Goal: Task Accomplishment & Management: Use online tool/utility

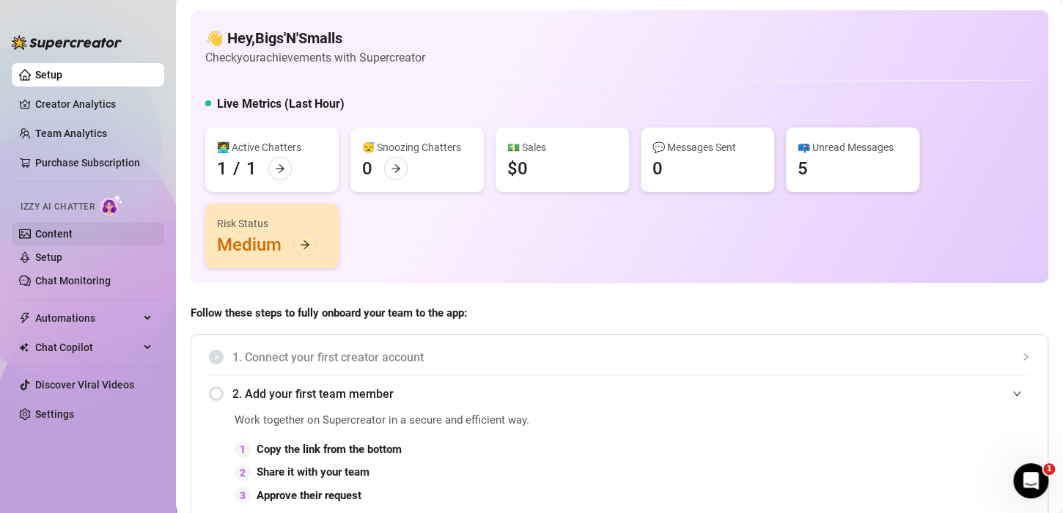
click at [57, 230] on link "Content" at bounding box center [53, 234] width 37 height 12
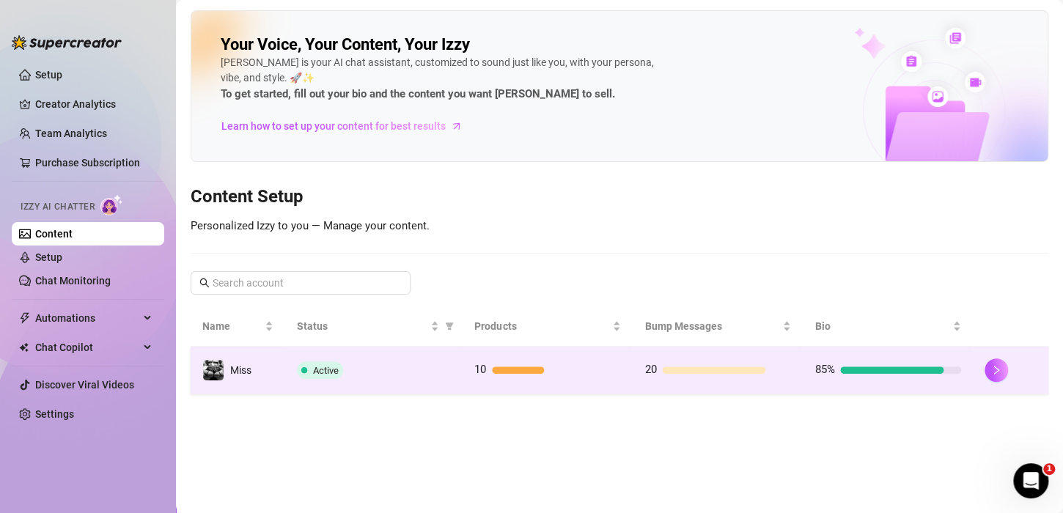
click at [847, 367] on div at bounding box center [892, 370] width 103 height 7
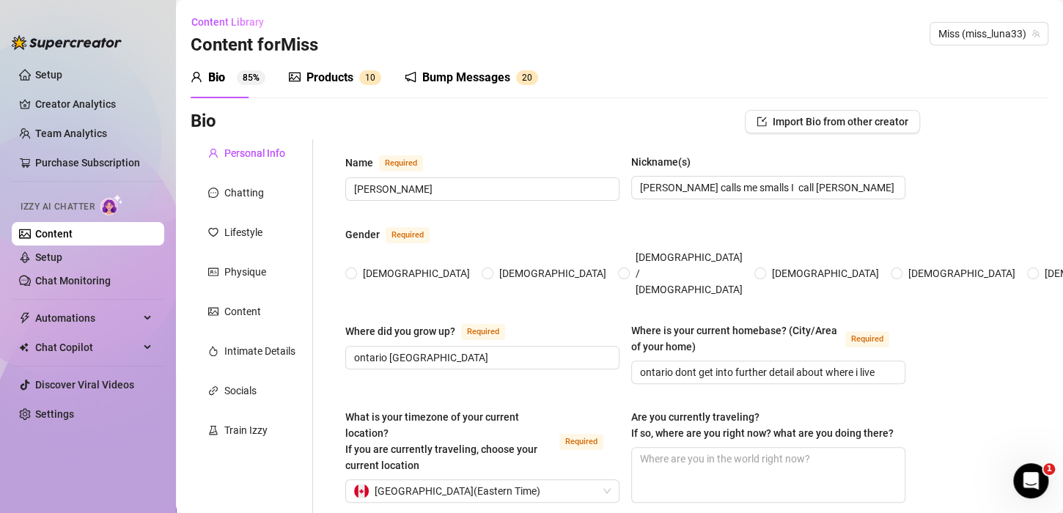
radio input "true"
type input "[DATE]"
click at [237, 428] on div "Train Izzy" at bounding box center [245, 430] width 43 height 16
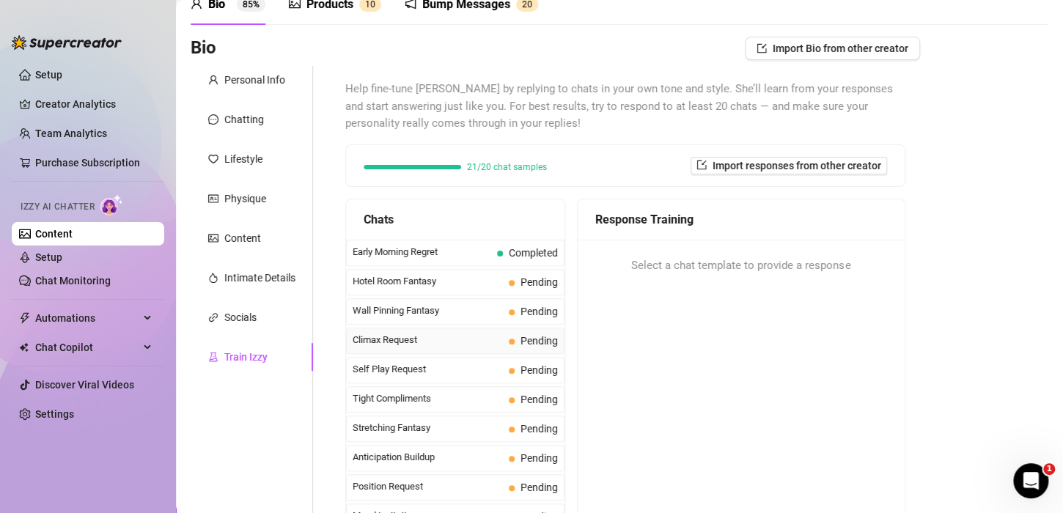
scroll to position [513, 0]
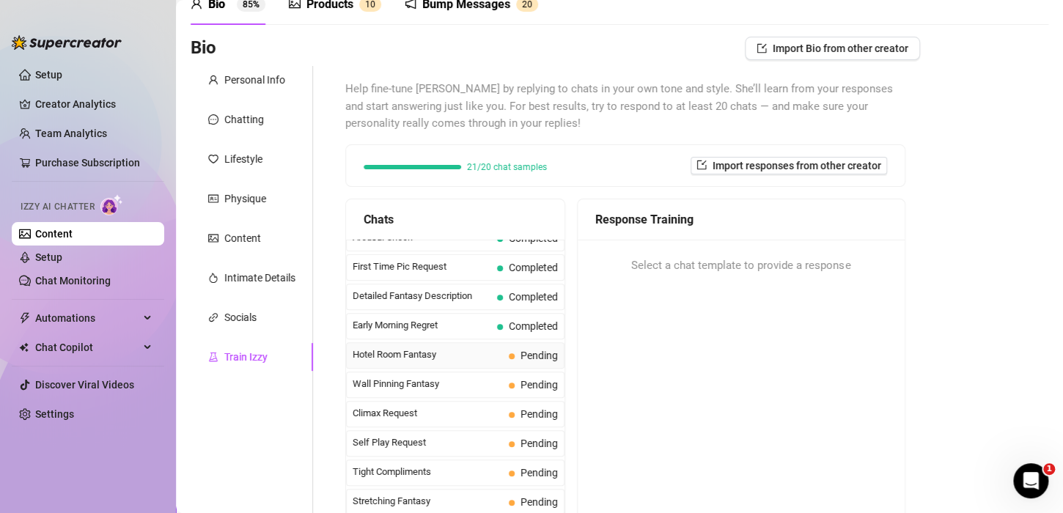
click at [430, 352] on span "Hotel Room Fantasy" at bounding box center [428, 355] width 150 height 15
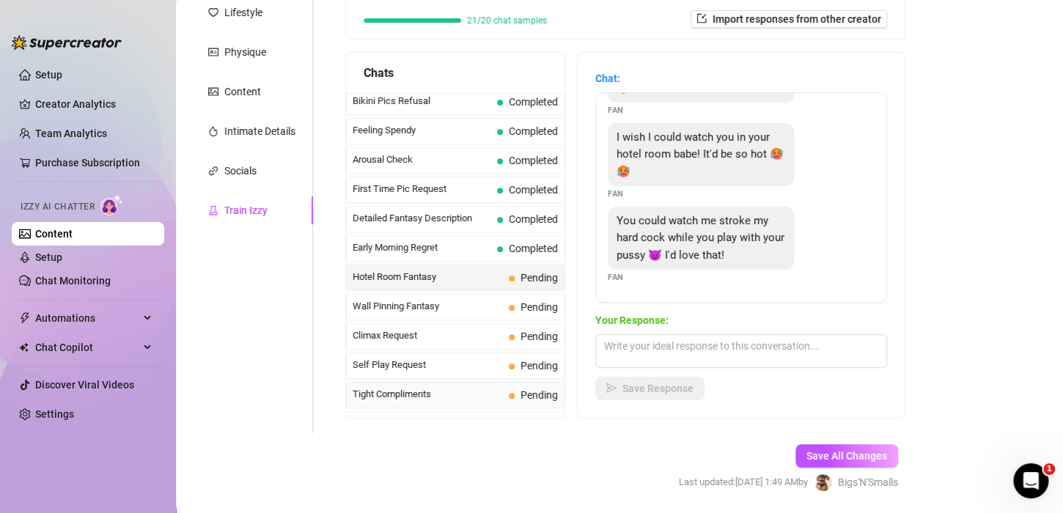
scroll to position [420, 0]
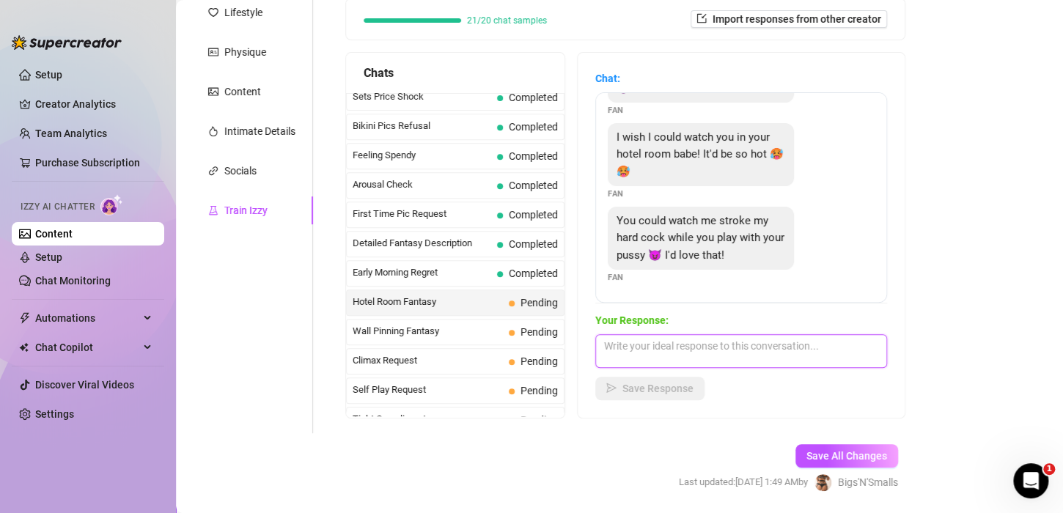
click at [684, 346] on textarea at bounding box center [742, 351] width 292 height 34
click at [686, 348] on textarea at bounding box center [742, 351] width 292 height 34
click at [632, 351] on textarea at bounding box center [742, 351] width 292 height 34
click at [715, 347] on textarea at bounding box center [742, 351] width 292 height 34
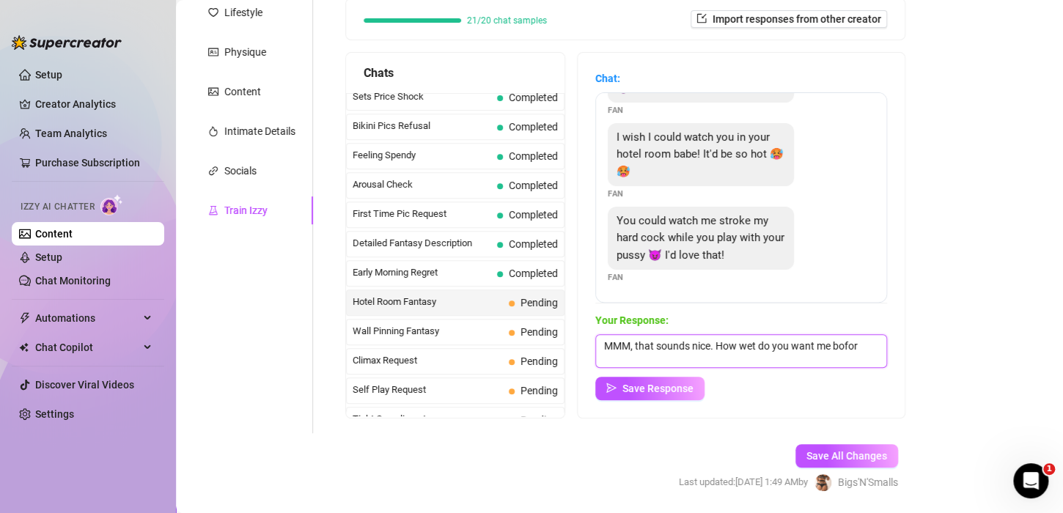
scroll to position [0, 0]
type textarea "MMM, that sounds nice. How wet do you want me before I can feel you inside me?"
click at [648, 387] on span "Save Response" at bounding box center [658, 389] width 71 height 12
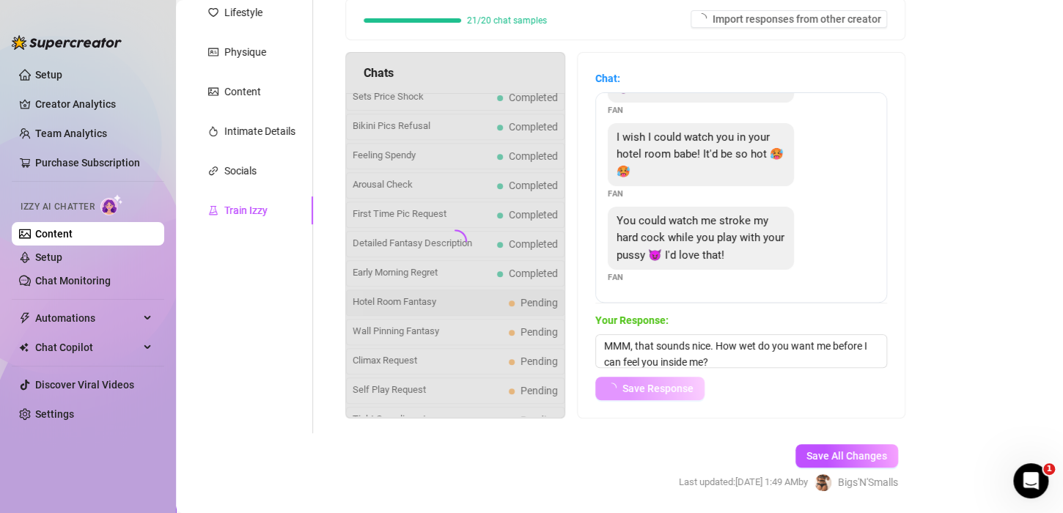
scroll to position [80, 0]
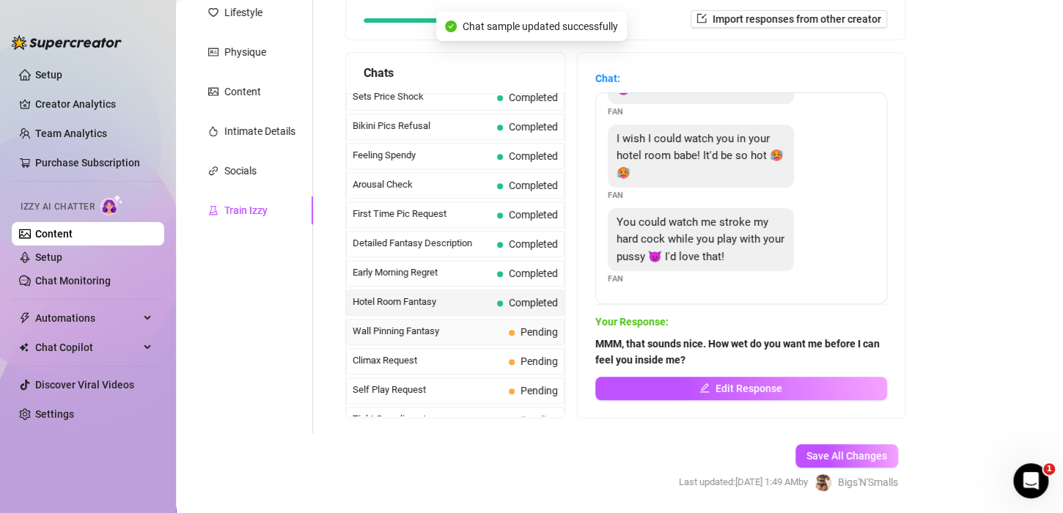
click at [472, 330] on span "Wall Pinning Fantasy" at bounding box center [428, 331] width 150 height 15
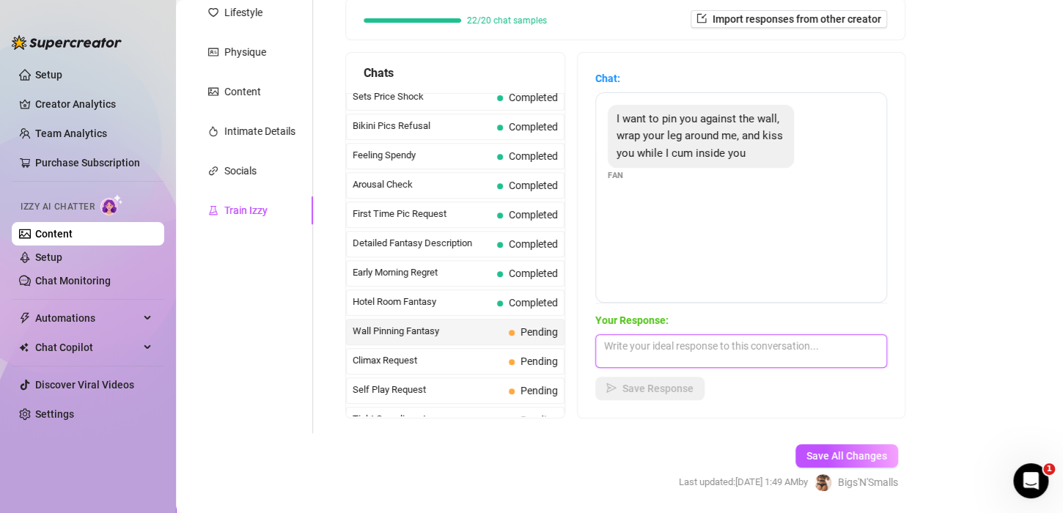
click at [683, 345] on textarea at bounding box center [742, 351] width 292 height 34
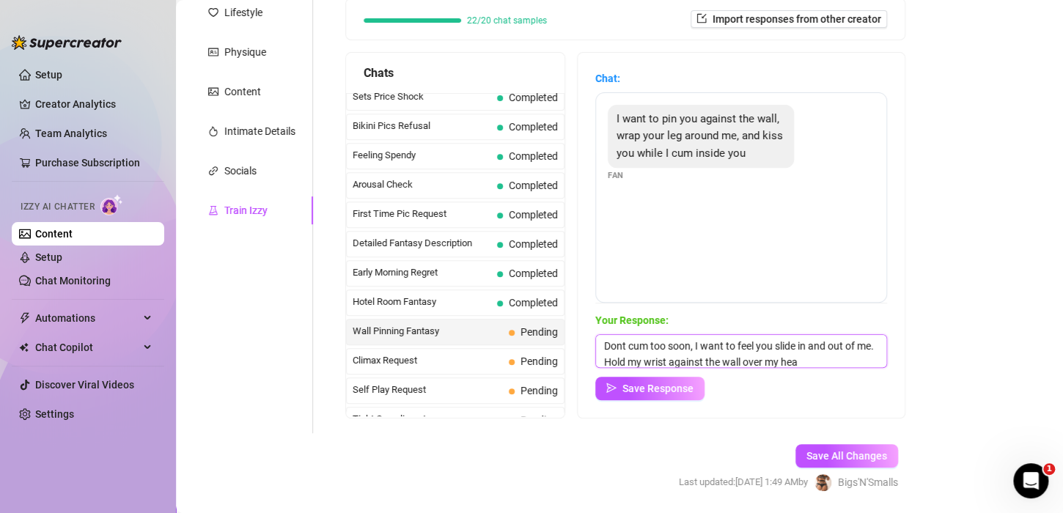
scroll to position [17, 0]
type textarea "Dont cum too soon, I want to feel you slide in and out of me. Hold my wrist aga…"
click at [669, 383] on span "Save Response" at bounding box center [658, 389] width 71 height 12
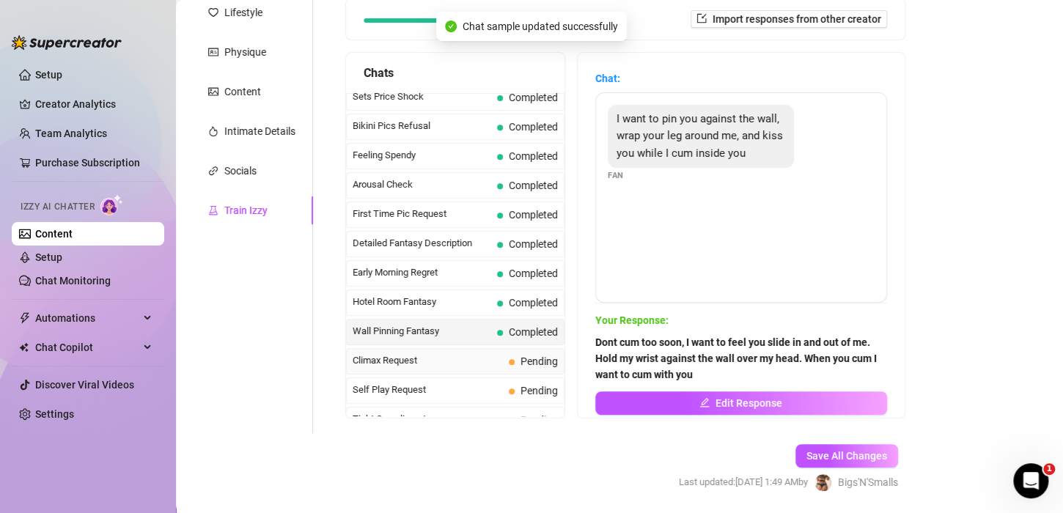
click at [403, 354] on span "Climax Request" at bounding box center [428, 361] width 150 height 15
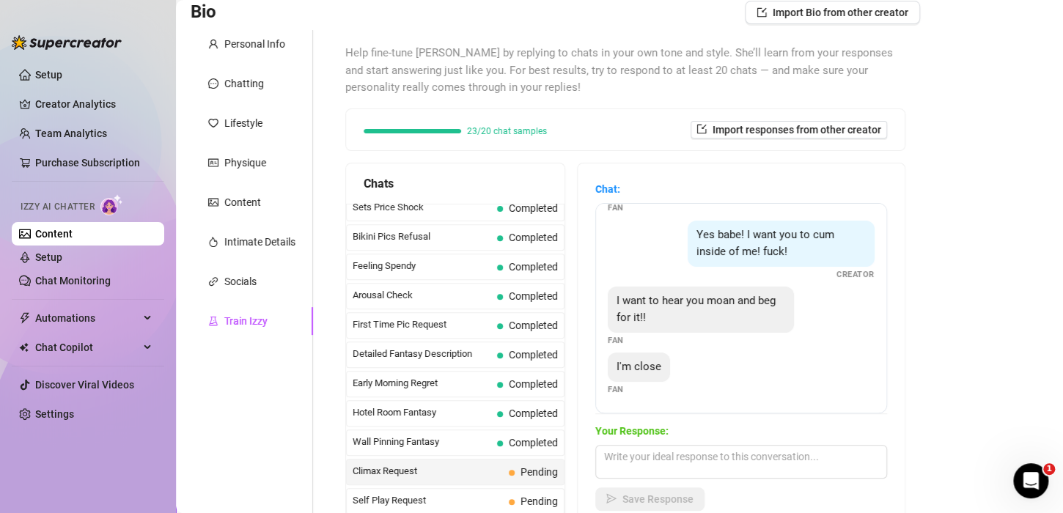
scroll to position [147, 0]
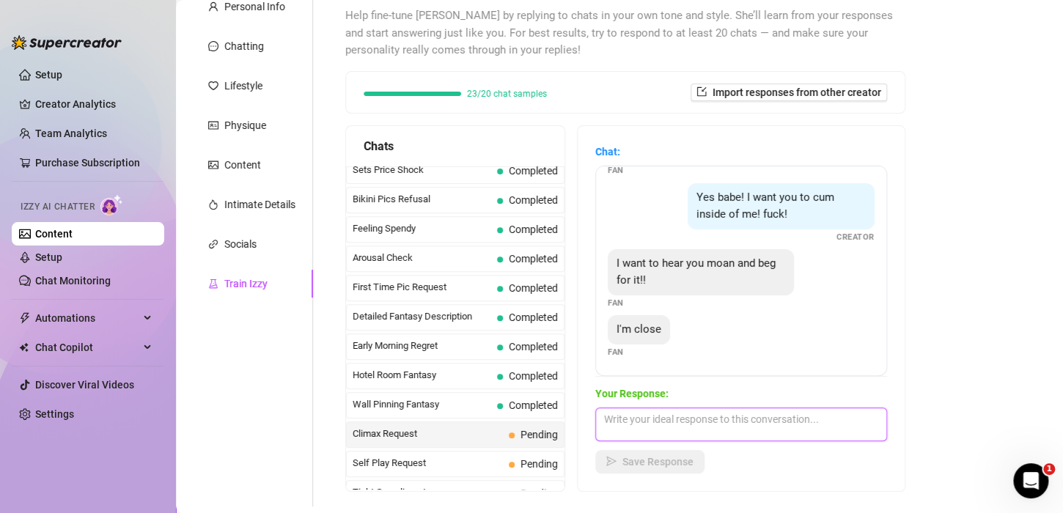
click at [674, 423] on textarea at bounding box center [742, 425] width 292 height 34
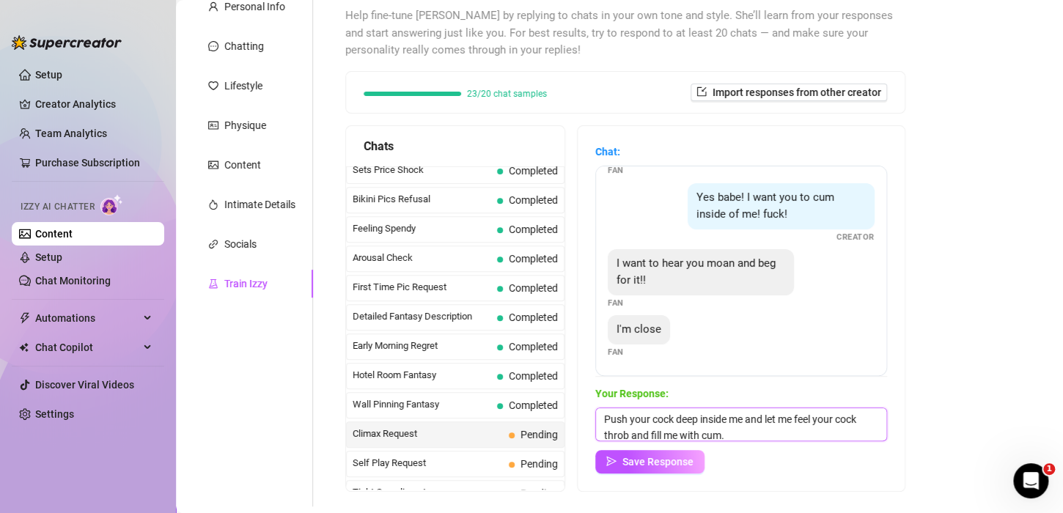
click at [615, 417] on textarea "Push your cock deep inside me and let me feel your cock throb and fill me with …" at bounding box center [742, 425] width 292 height 34
click at [775, 433] on textarea "Wrapping my legs around your hips pulling you in, Push your cock deep inside me…" at bounding box center [742, 425] width 292 height 34
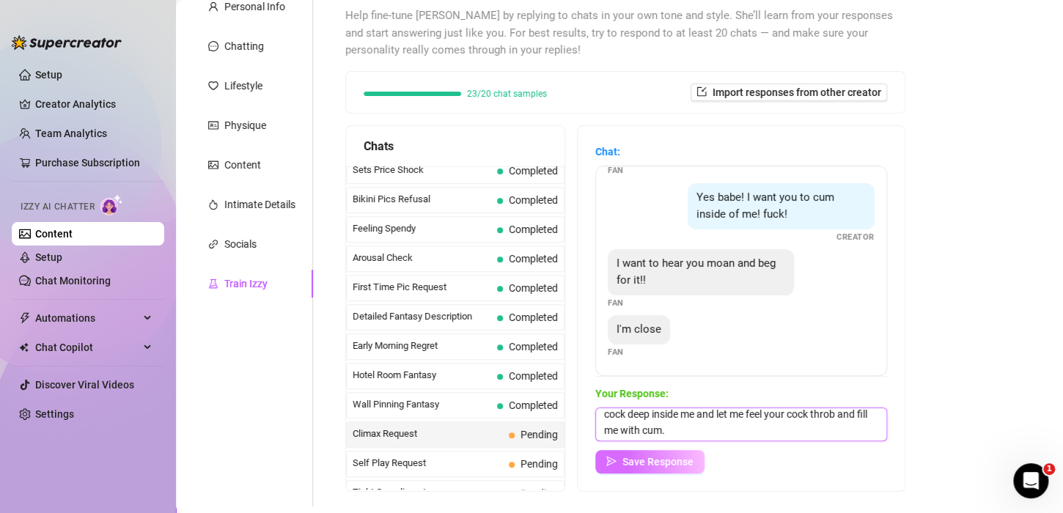
type textarea "Wrapping my legs around your hips pulling you in, Push your cock deep inside me…"
click at [642, 461] on span "Save Response" at bounding box center [658, 462] width 71 height 12
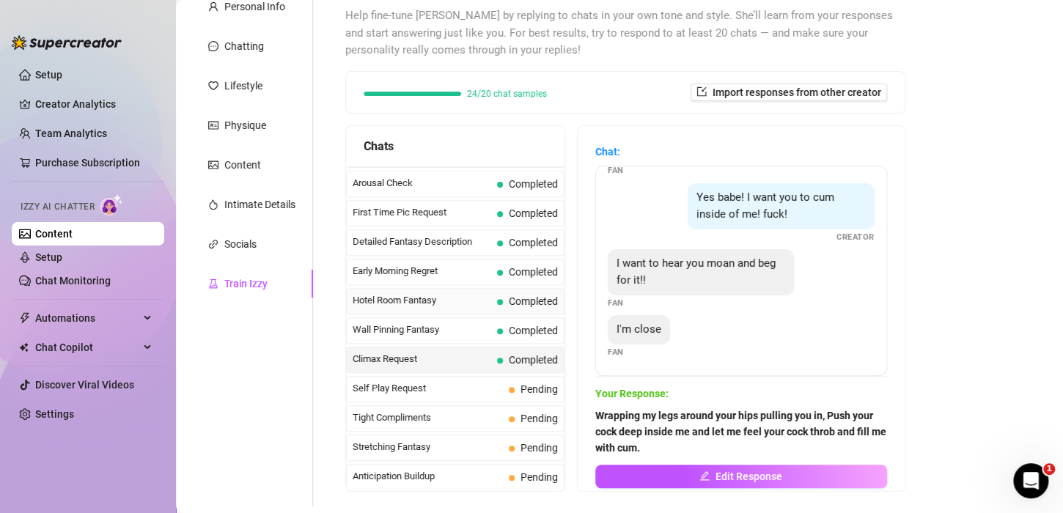
scroll to position [493, 0]
click at [421, 384] on span "Self Play Request" at bounding box center [428, 390] width 150 height 15
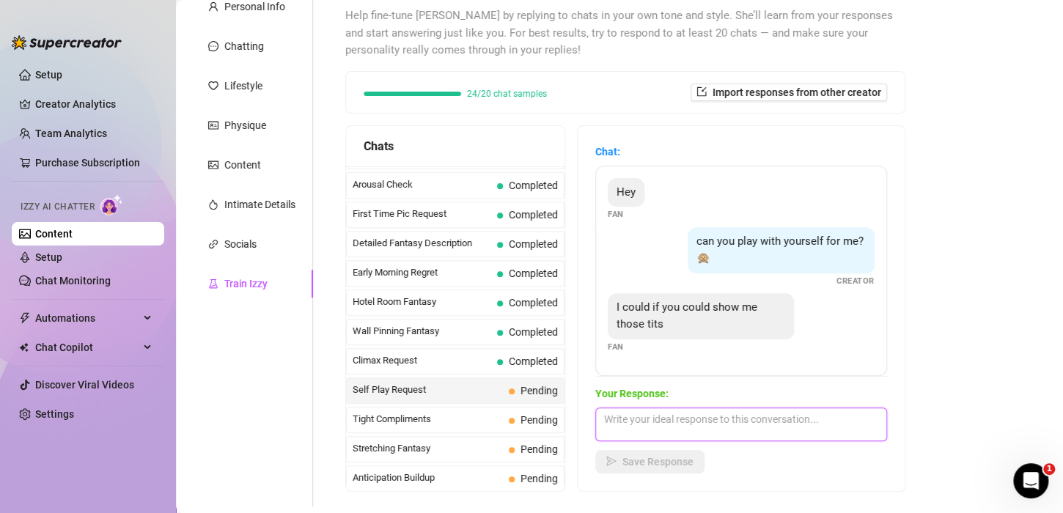
click at [659, 417] on textarea at bounding box center [742, 425] width 292 height 34
click at [636, 423] on textarea "YOu like my perky tight tits?" at bounding box center [742, 425] width 292 height 34
click at [755, 417] on textarea "You like my perky tight tits?" at bounding box center [742, 425] width 292 height 34
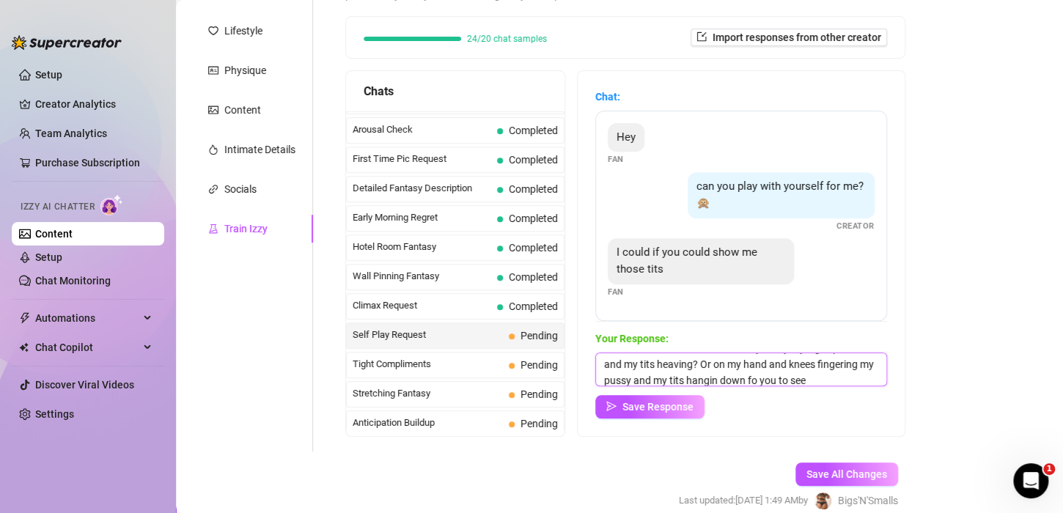
scroll to position [268, 0]
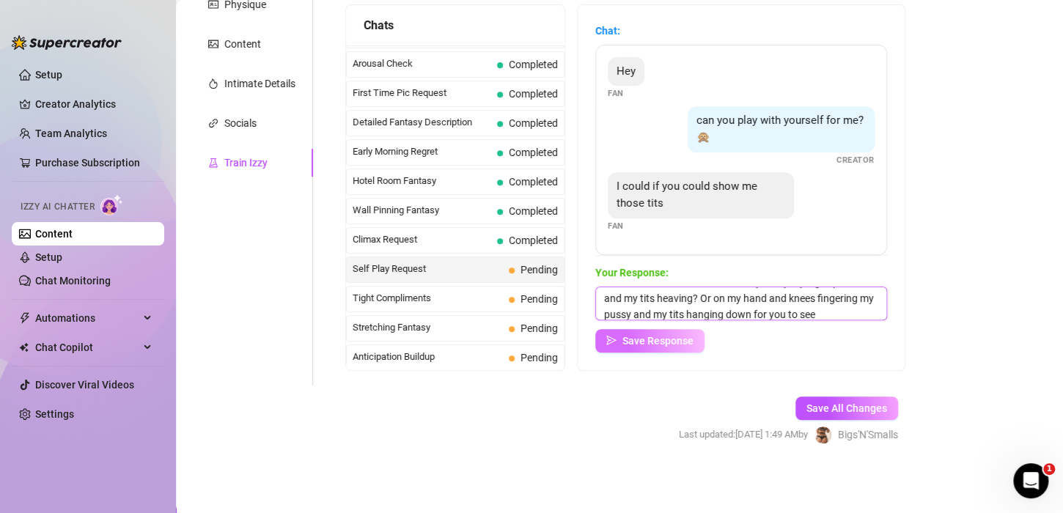
type textarea "You like my perky tight tits?Do you want me [PERSON_NAME] back and show you my …"
click at [681, 340] on span "Save Response" at bounding box center [658, 341] width 71 height 12
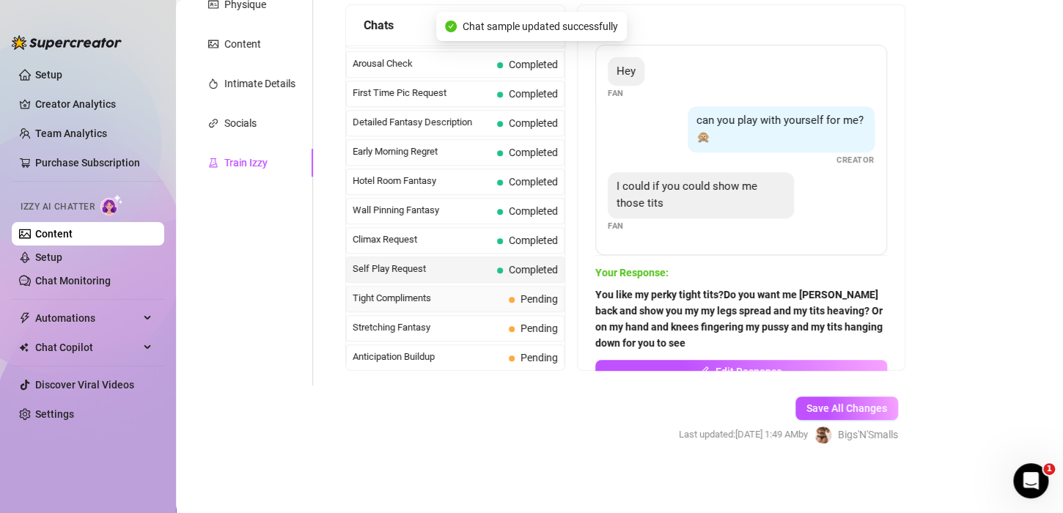
click at [436, 291] on span "Tight Compliments" at bounding box center [428, 298] width 150 height 15
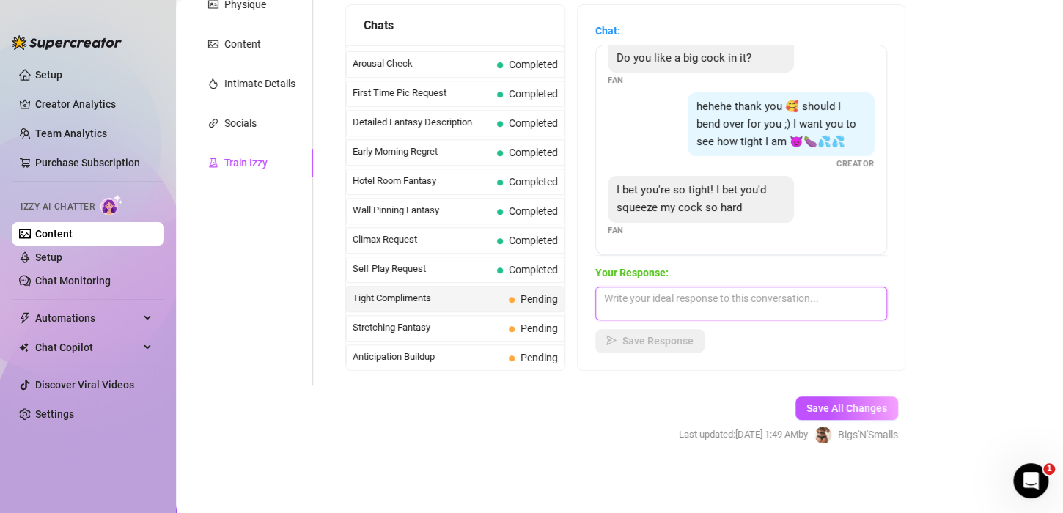
click at [667, 307] on textarea at bounding box center [742, 304] width 292 height 34
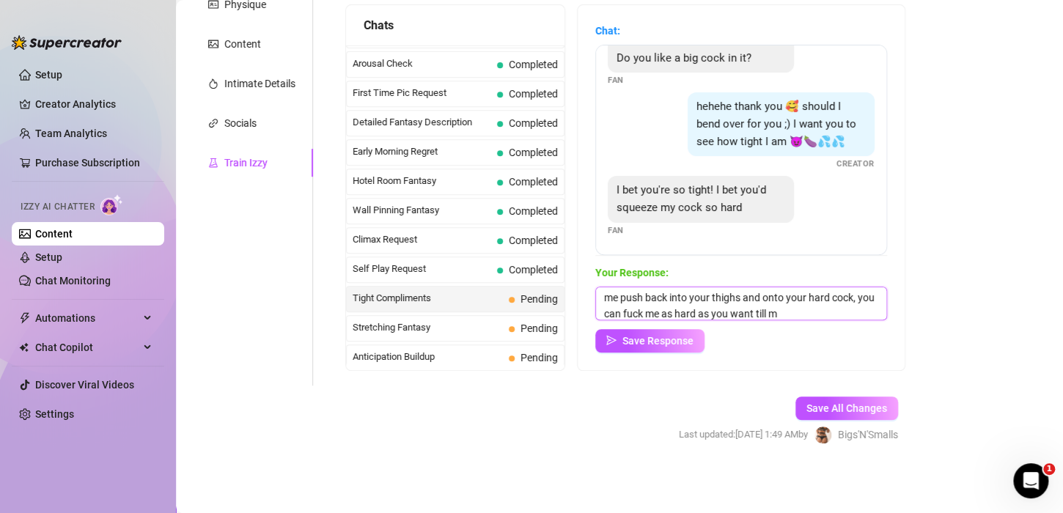
scroll to position [32, 0]
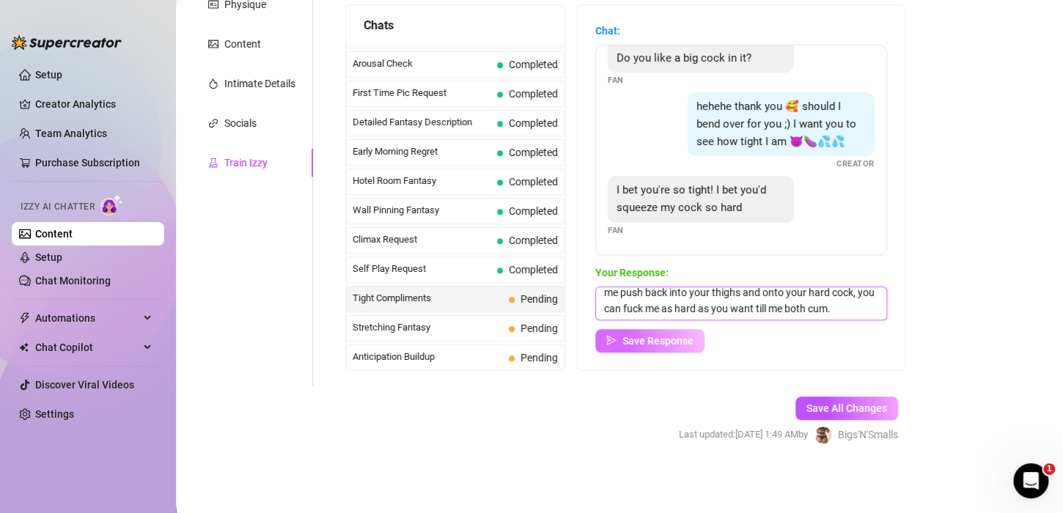
type textarea "Start slow, and let me adjust. You are huge! once you feel me push back into yo…"
click at [650, 343] on span "Save Response" at bounding box center [658, 341] width 71 height 12
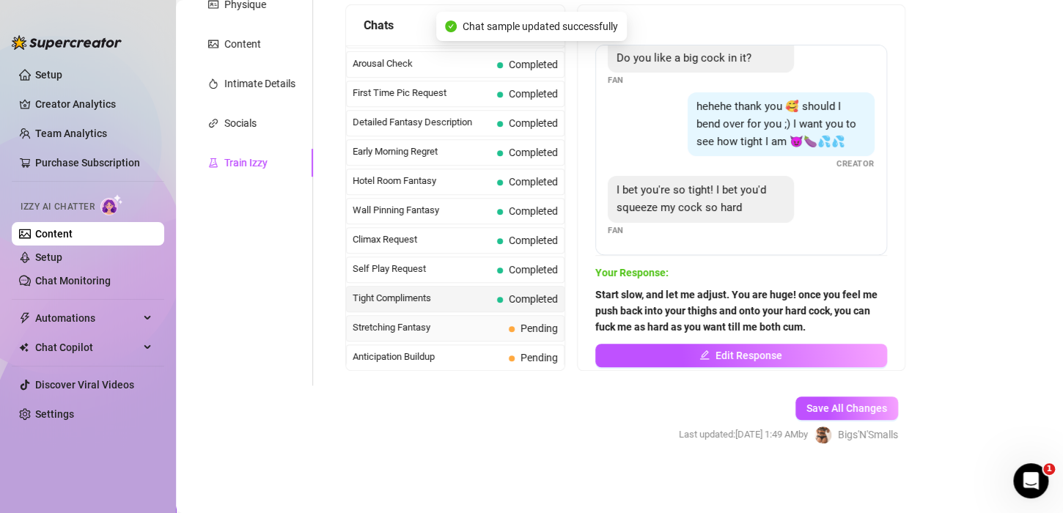
click at [429, 321] on span "Stretching Fantasy" at bounding box center [428, 328] width 150 height 15
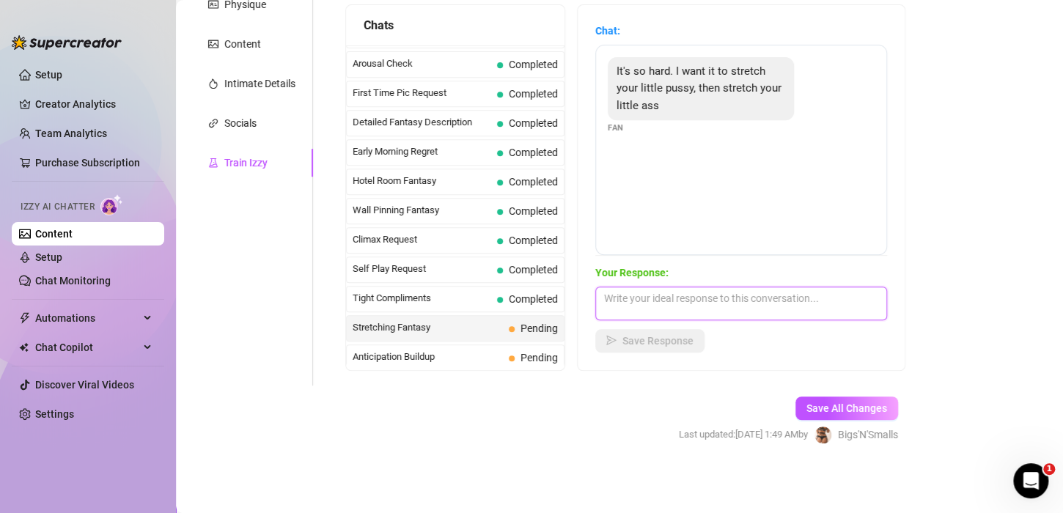
click at [683, 300] on textarea at bounding box center [742, 304] width 292 height 34
type textarea "U"
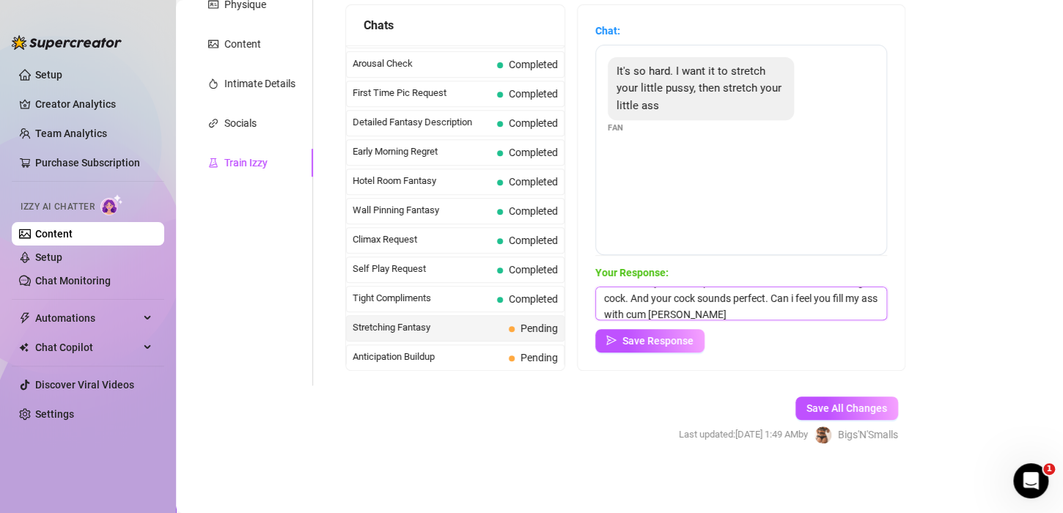
scroll to position [81, 0]
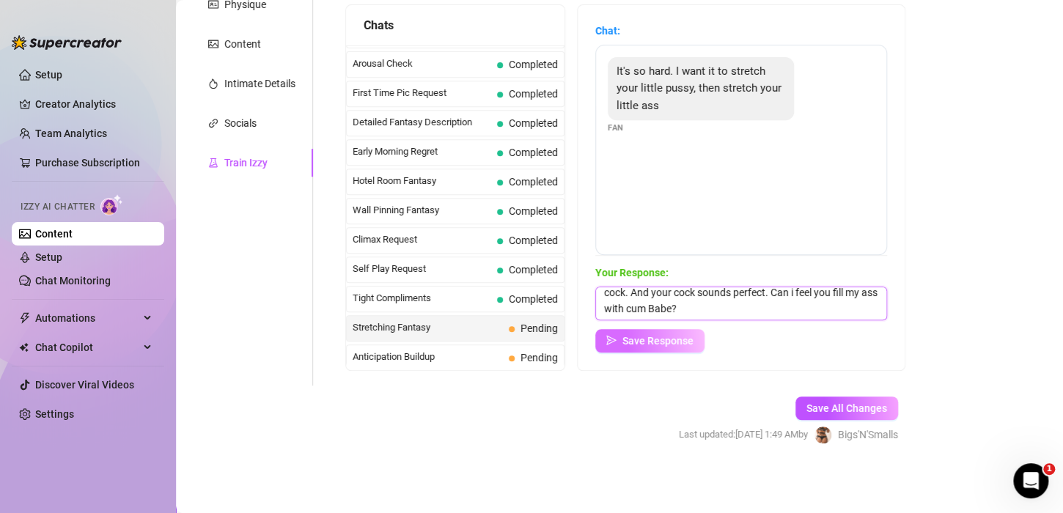
type textarea "Hard is the only way to have it. Dont wait, lube me up and get that hard cock i…"
click at [694, 343] on span "Save Response" at bounding box center [658, 341] width 71 height 12
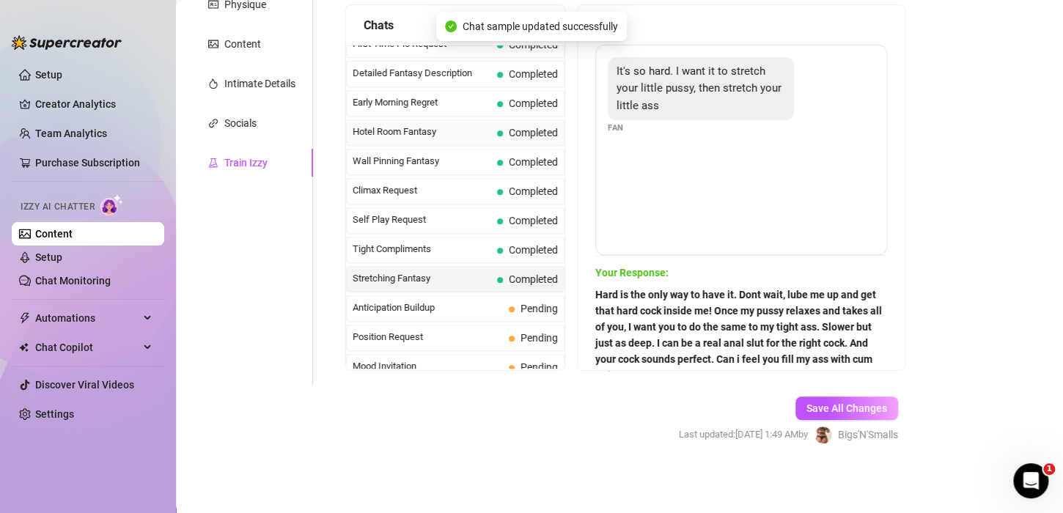
scroll to position [566, 0]
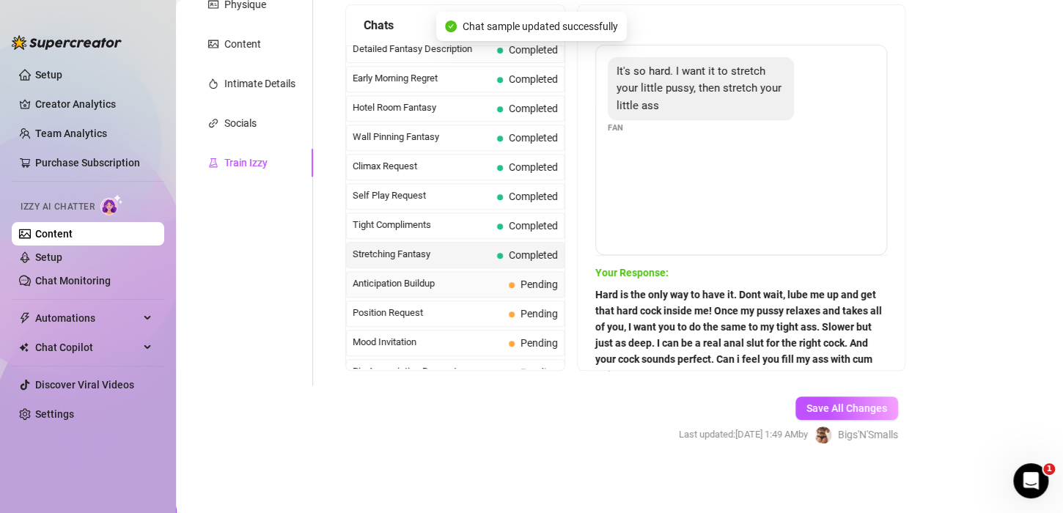
click at [433, 277] on span "Anticipation Buildup" at bounding box center [428, 284] width 150 height 15
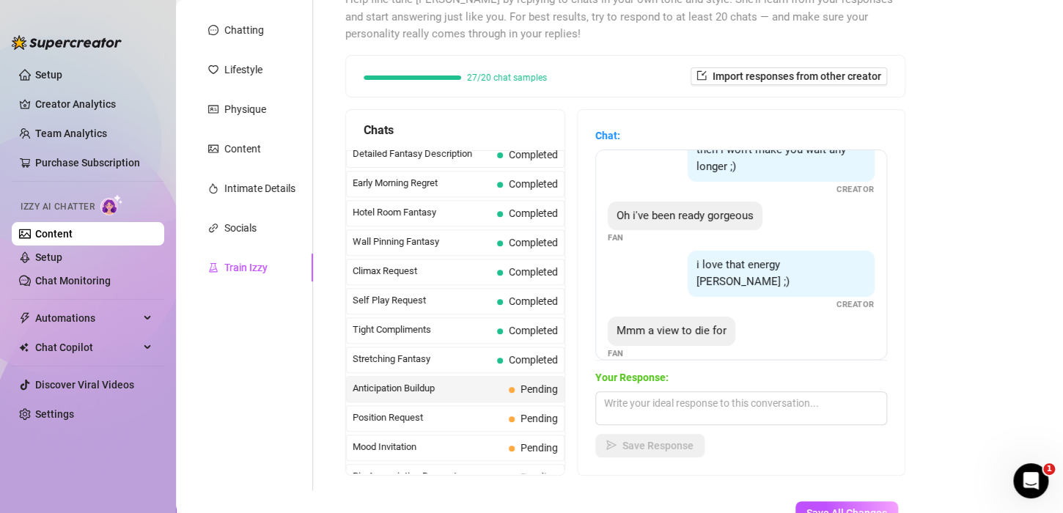
scroll to position [194, 0]
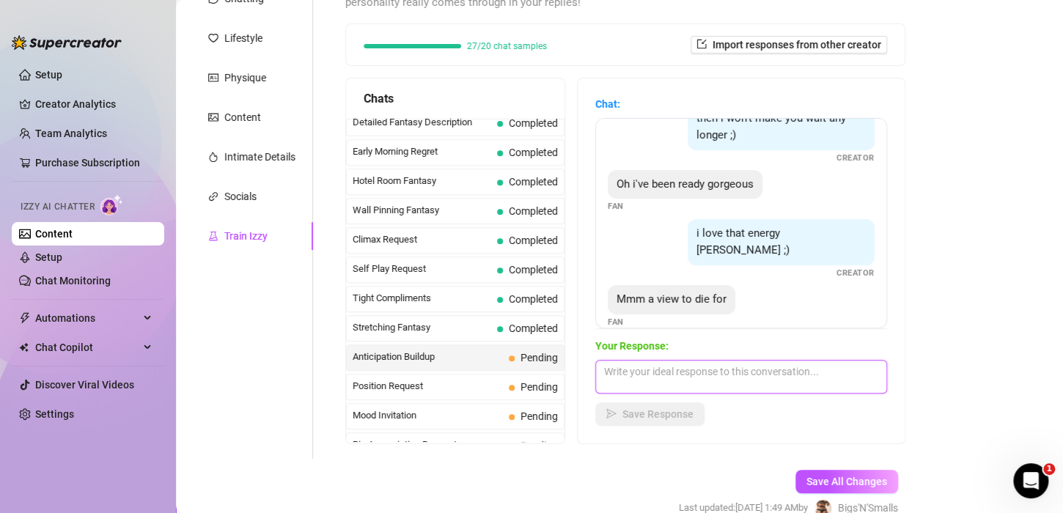
click at [667, 371] on textarea at bounding box center [742, 377] width 292 height 34
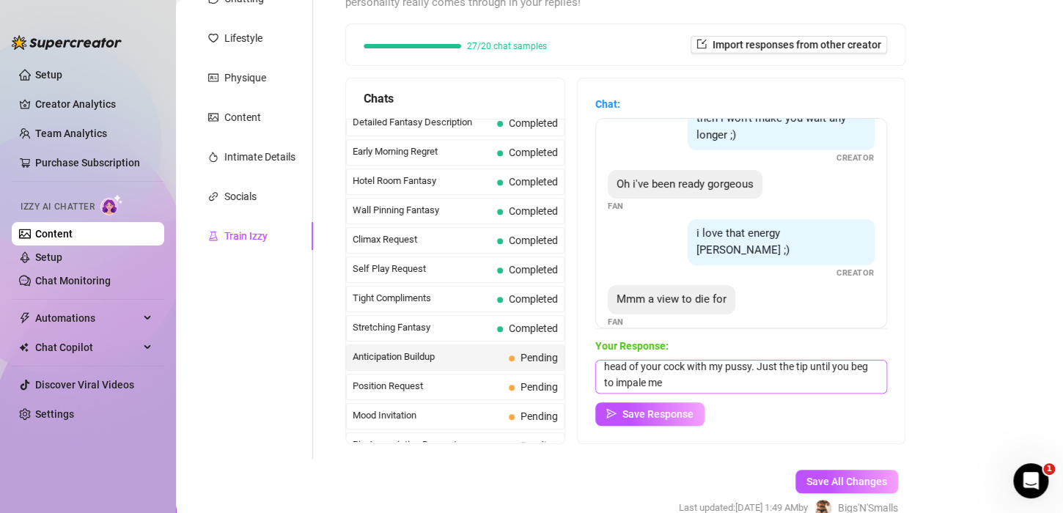
scroll to position [121, 0]
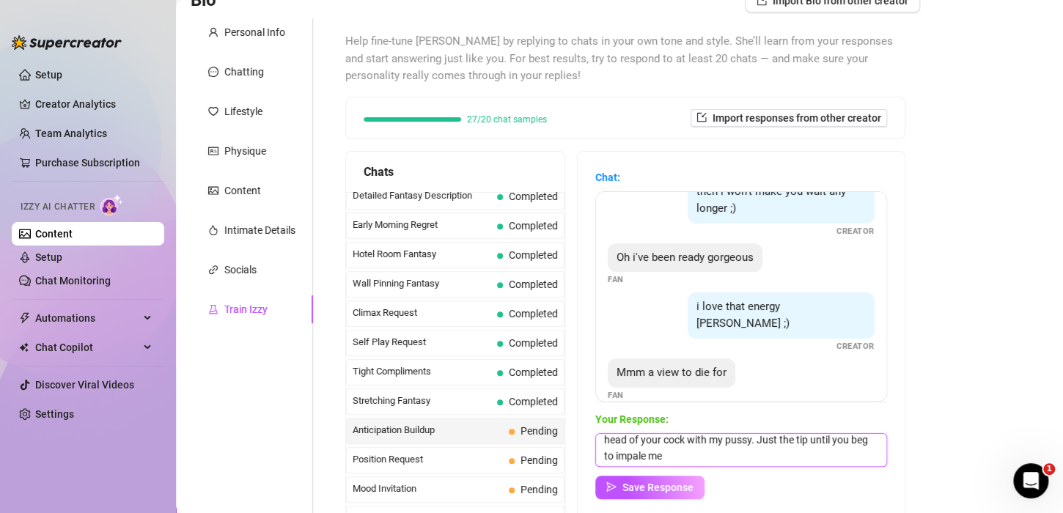
click at [863, 436] on textarea "Yes it is! From my tight ass to my perky tits. Slow, to start, use my wet mouyh…" at bounding box center [742, 450] width 292 height 34
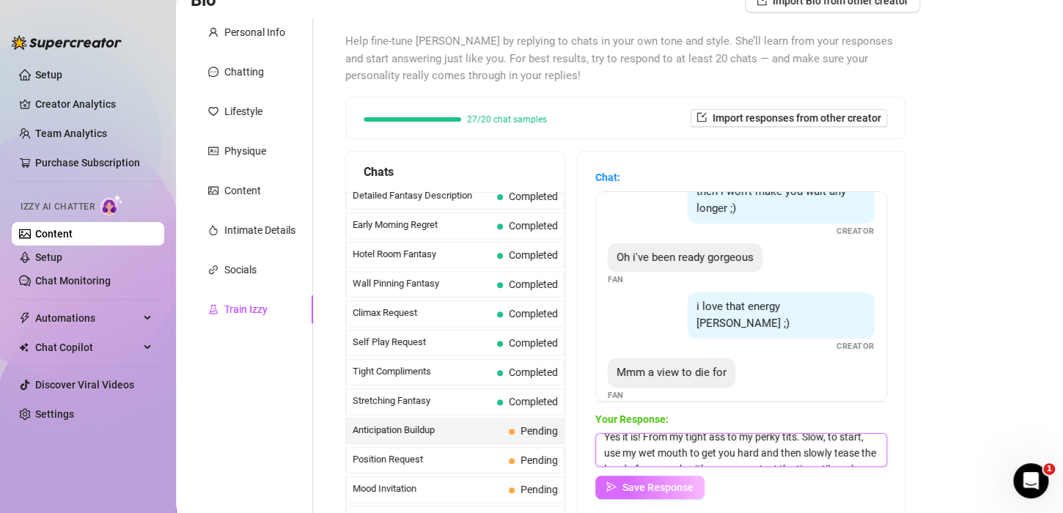
type textarea "Yes it is! From my tight ass to my perky tits. Slow, to start, use my wet mouth…"
click at [678, 488] on span "Save Response" at bounding box center [658, 488] width 71 height 12
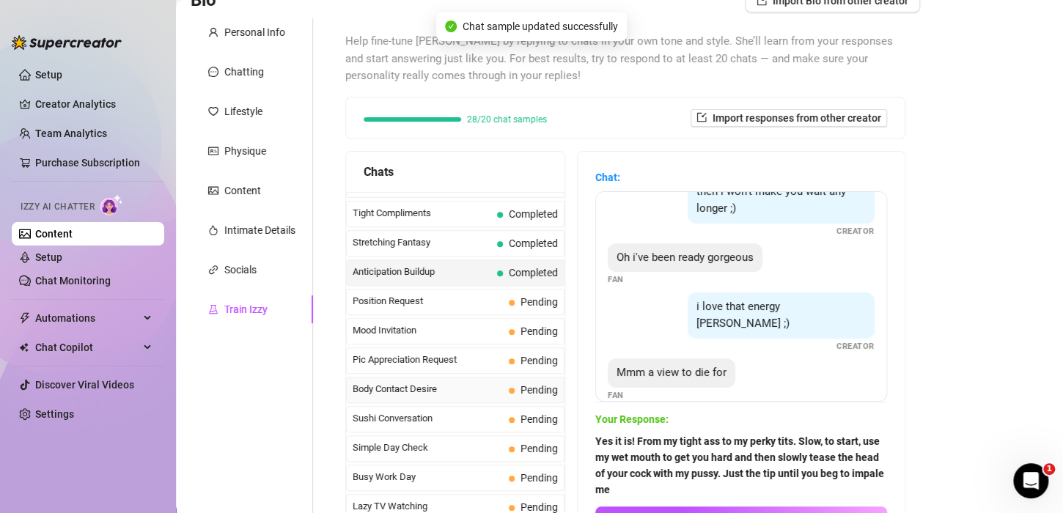
scroll to position [713, 0]
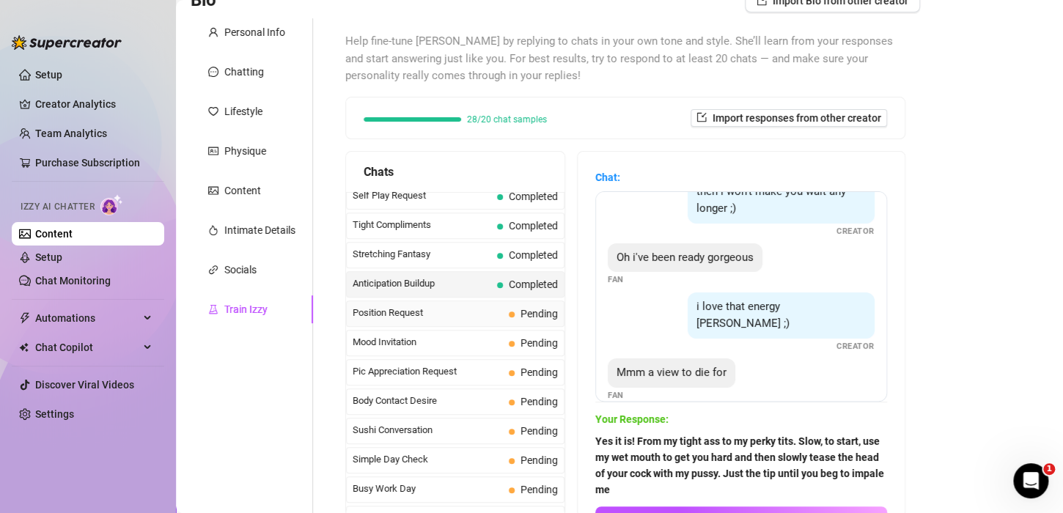
click at [428, 306] on span "Position Request" at bounding box center [428, 313] width 150 height 15
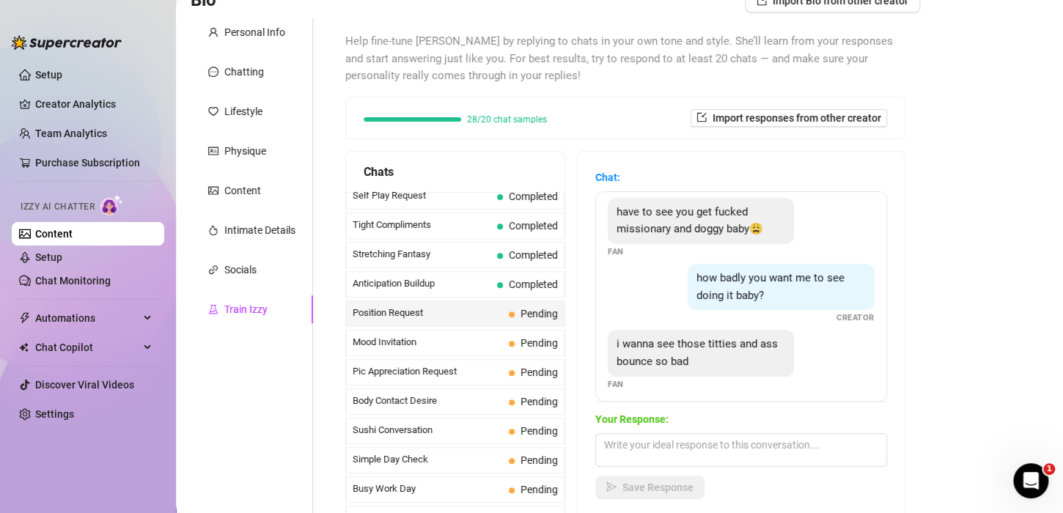
scroll to position [0, 0]
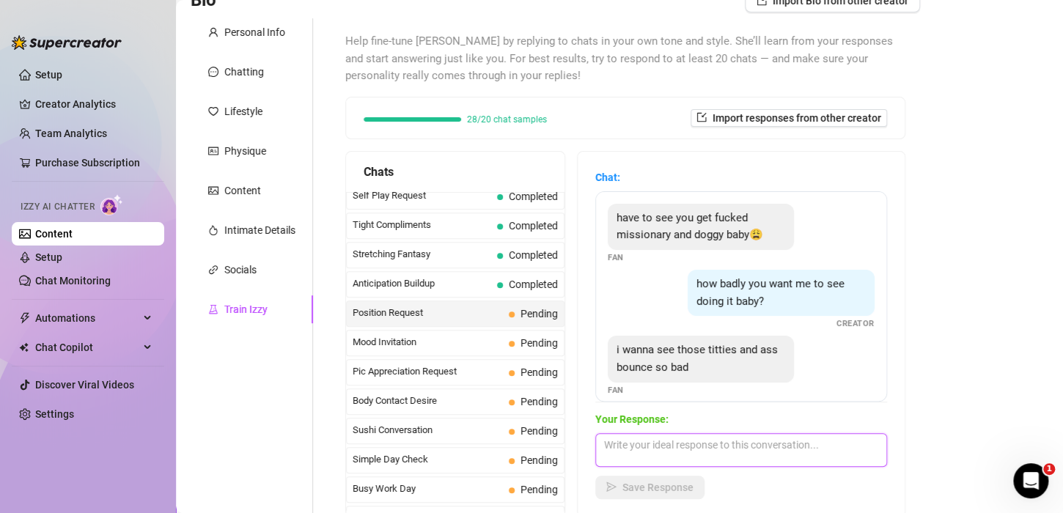
click at [667, 453] on textarea at bounding box center [742, 450] width 292 height 34
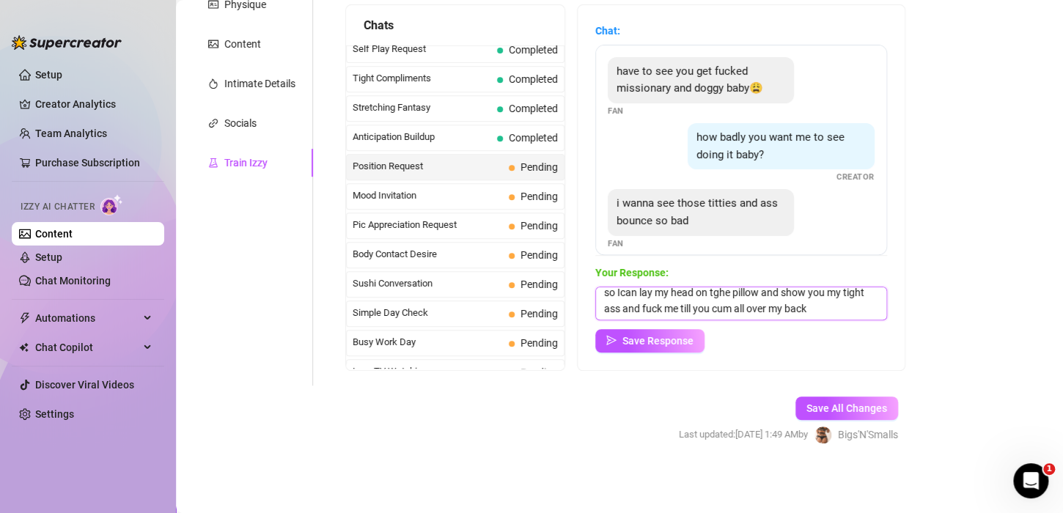
scroll to position [35, 0]
drag, startPoint x: 717, startPoint y: 315, endPoint x: 735, endPoint y: 344, distance: 34.2
click at [735, 345] on div "Save Response" at bounding box center [742, 340] width 292 height 23
click at [715, 310] on textarea "Those are my two favouite positions! Start fuckinh me missionary and hold on to…" at bounding box center [742, 304] width 292 height 34
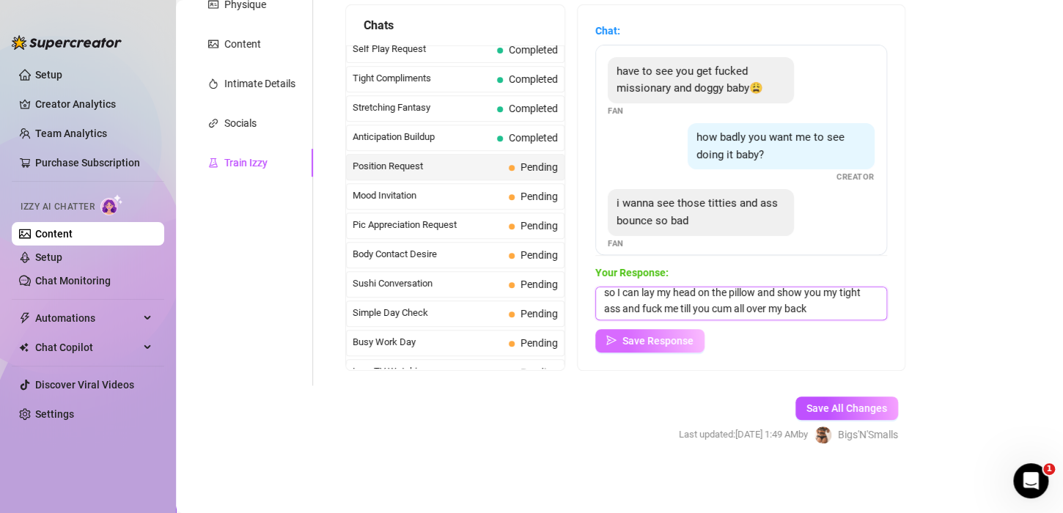
type textarea "Those are my two favouite positions! Start fuckinh me missionary and hold on to…"
click at [649, 337] on span "Save Response" at bounding box center [658, 341] width 71 height 12
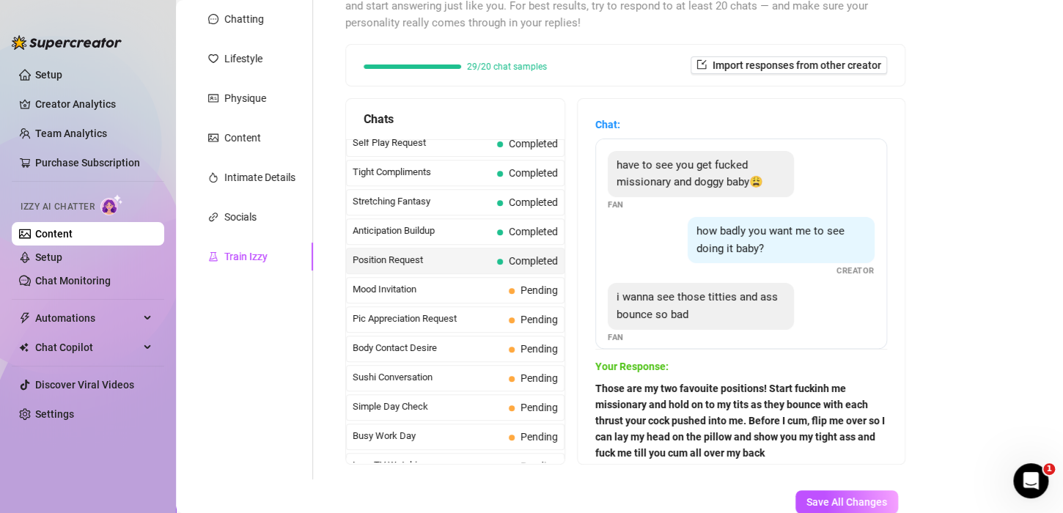
scroll to position [268, 0]
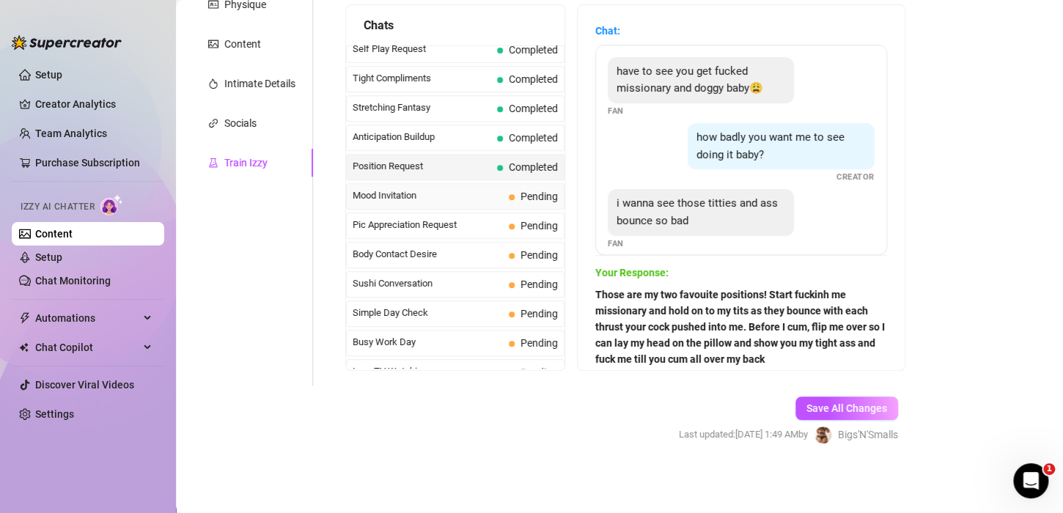
click at [457, 188] on span "Mood Invitation" at bounding box center [428, 195] width 150 height 15
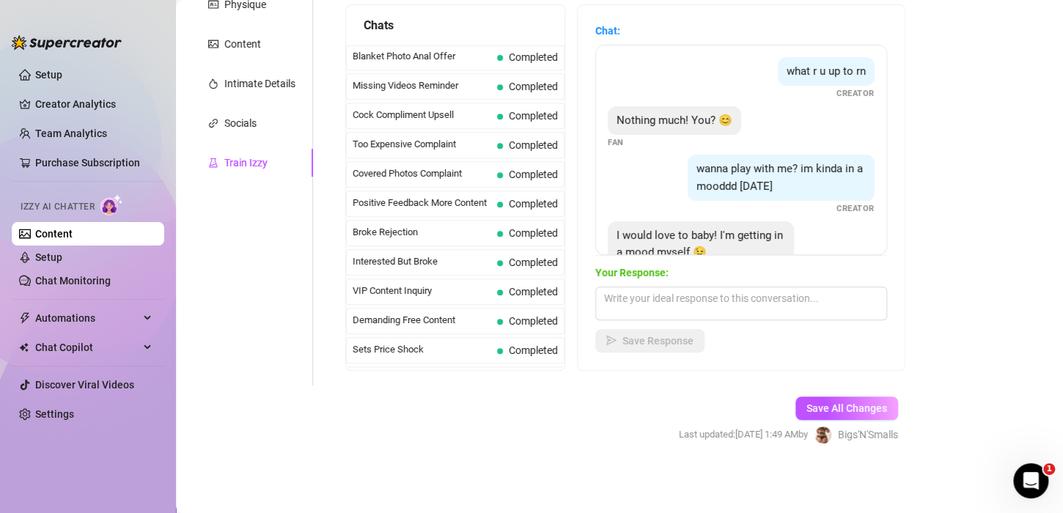
scroll to position [0, 0]
click at [413, 233] on span "Cock Compliment Upsell" at bounding box center [422, 234] width 139 height 15
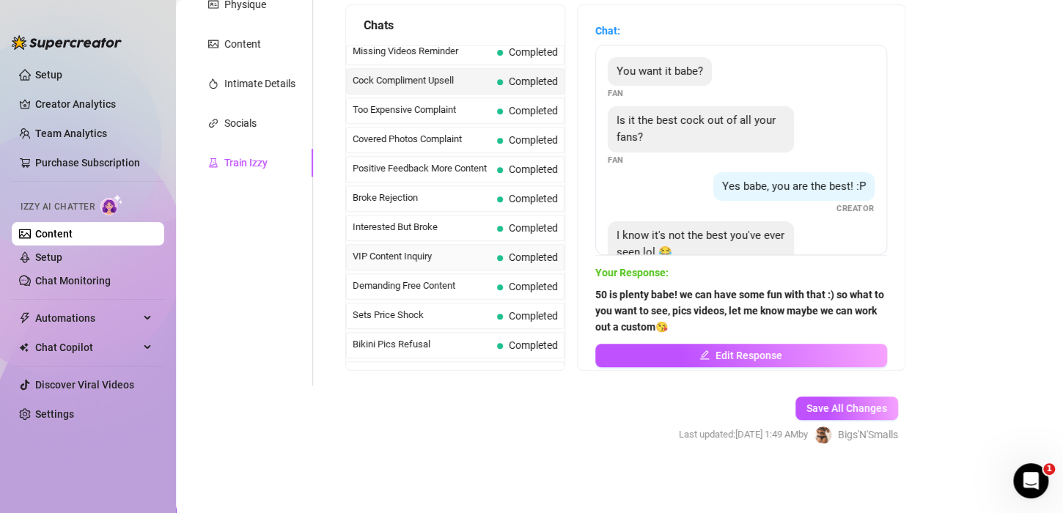
scroll to position [220, 0]
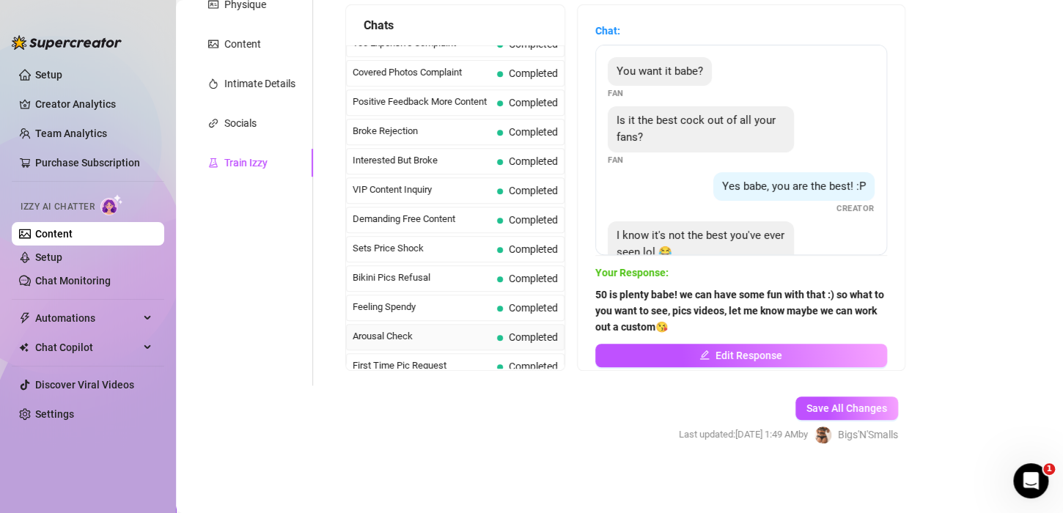
click at [434, 330] on span "Arousal Check" at bounding box center [422, 336] width 139 height 15
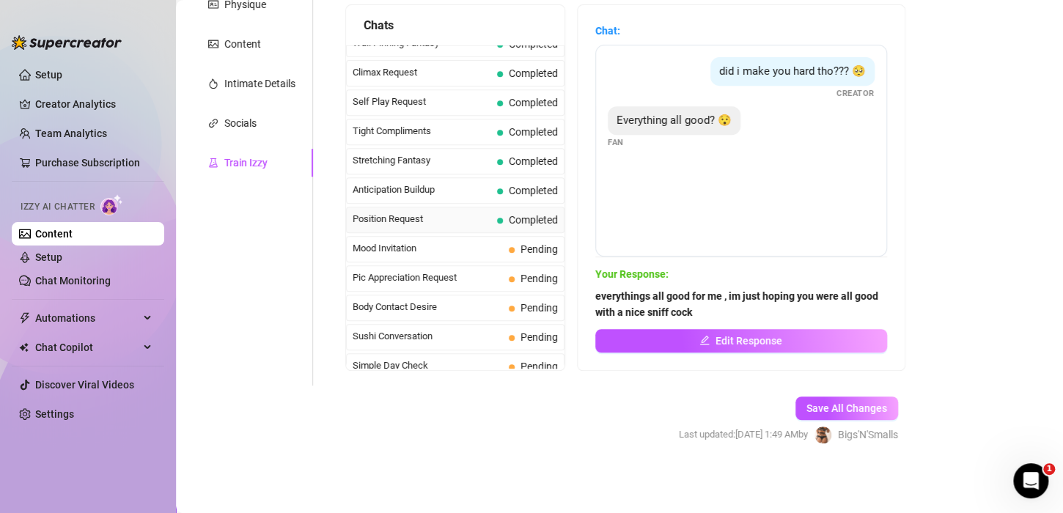
scroll to position [733, 0]
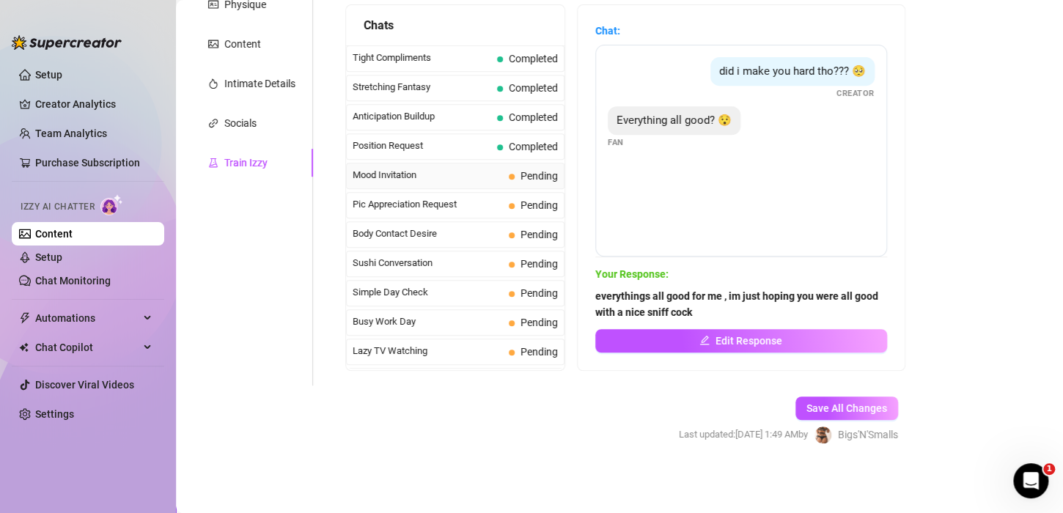
click at [408, 168] on span "Mood Invitation" at bounding box center [428, 175] width 150 height 15
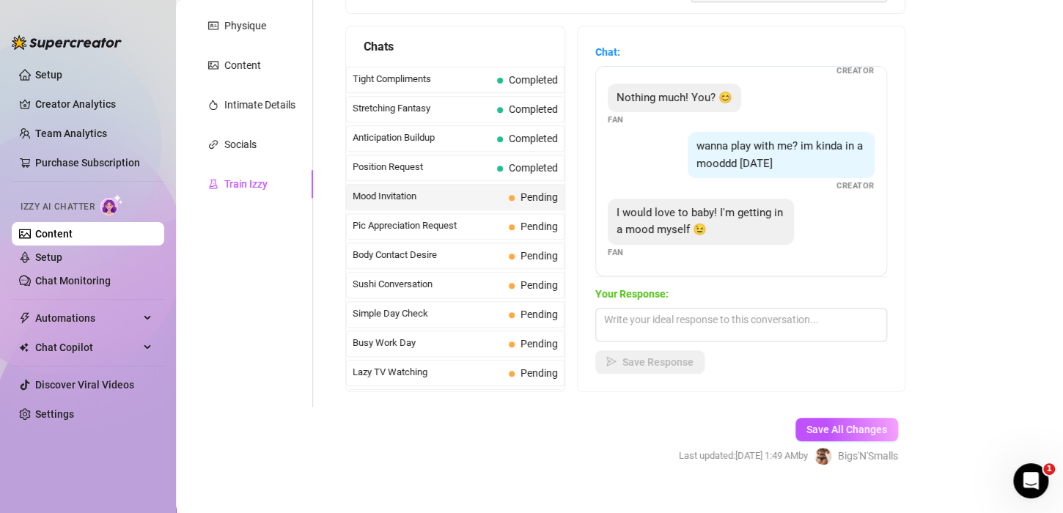
scroll to position [268, 0]
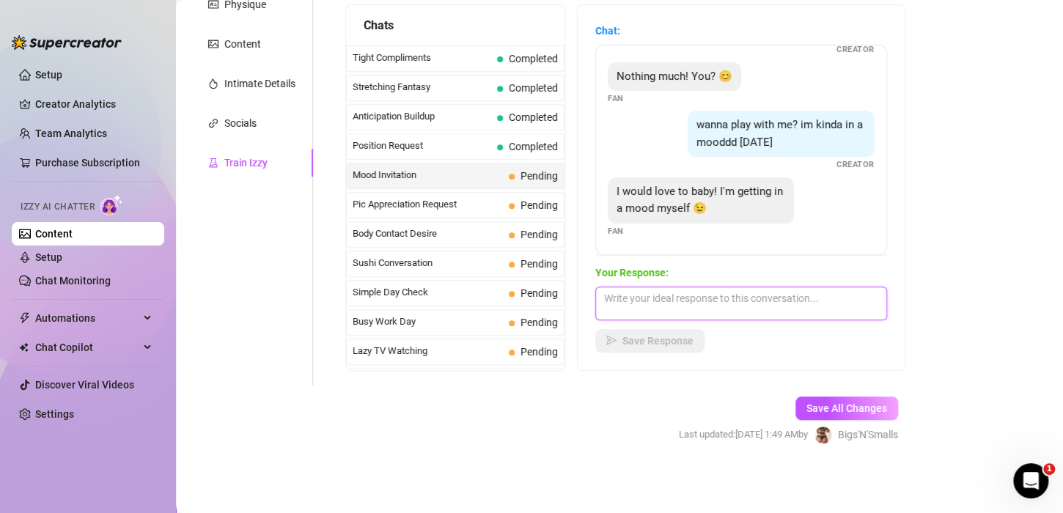
click at [664, 299] on textarea at bounding box center [742, 304] width 292 height 34
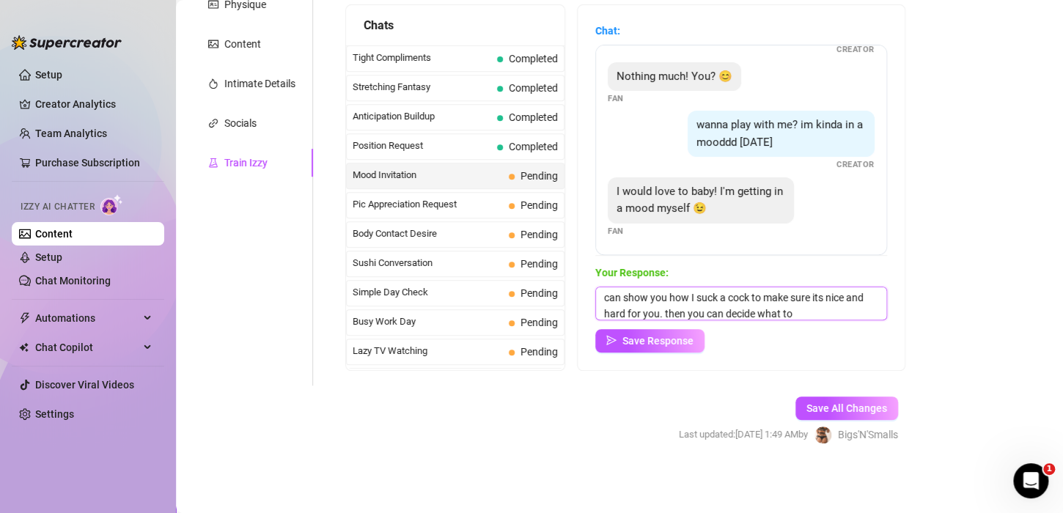
scroll to position [32, 0]
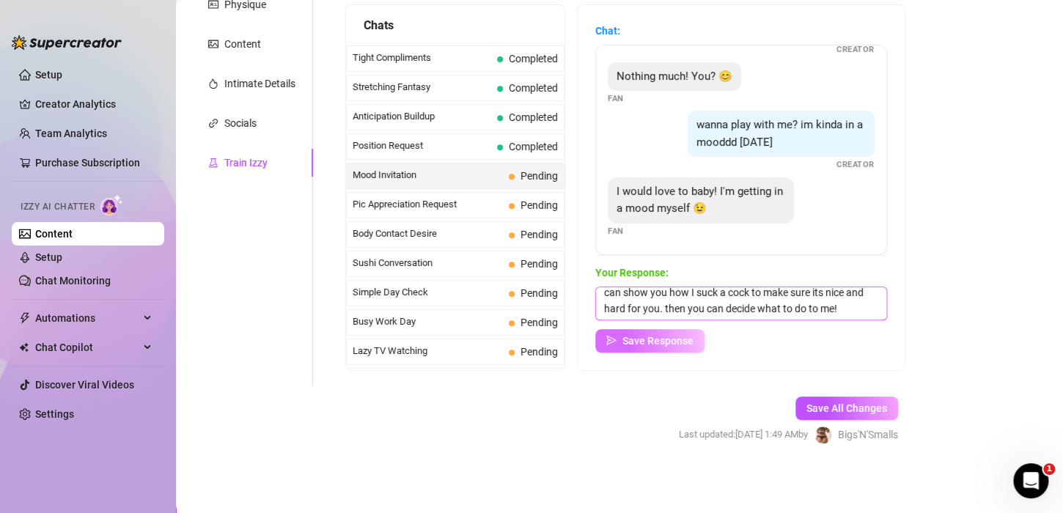
type textarea "What would get you more in the mood and hard for me? I can show you how I suck …"
click at [682, 335] on span "Save Response" at bounding box center [658, 341] width 71 height 12
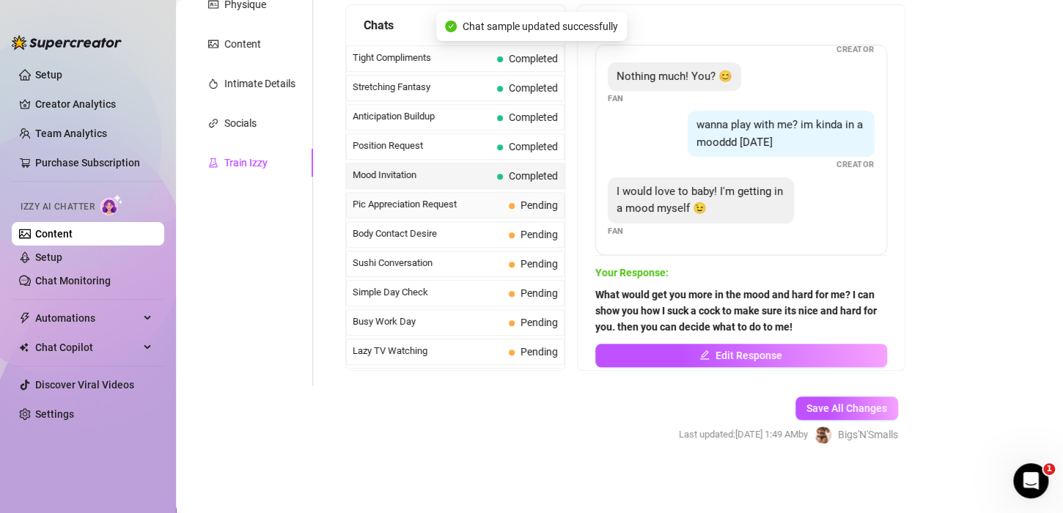
click at [439, 197] on span "Pic Appreciation Request" at bounding box center [428, 204] width 150 height 15
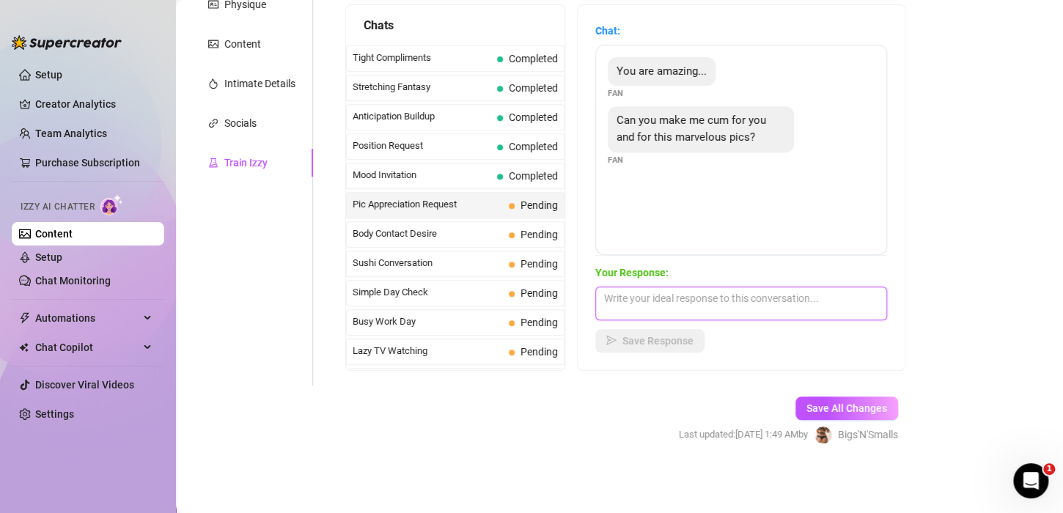
click at [698, 303] on textarea at bounding box center [742, 304] width 292 height 34
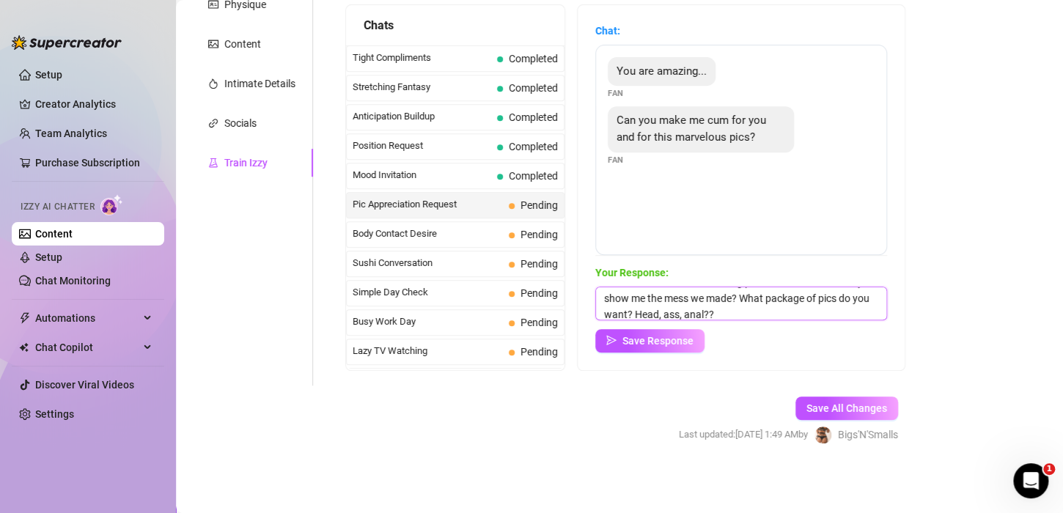
scroll to position [49, 0]
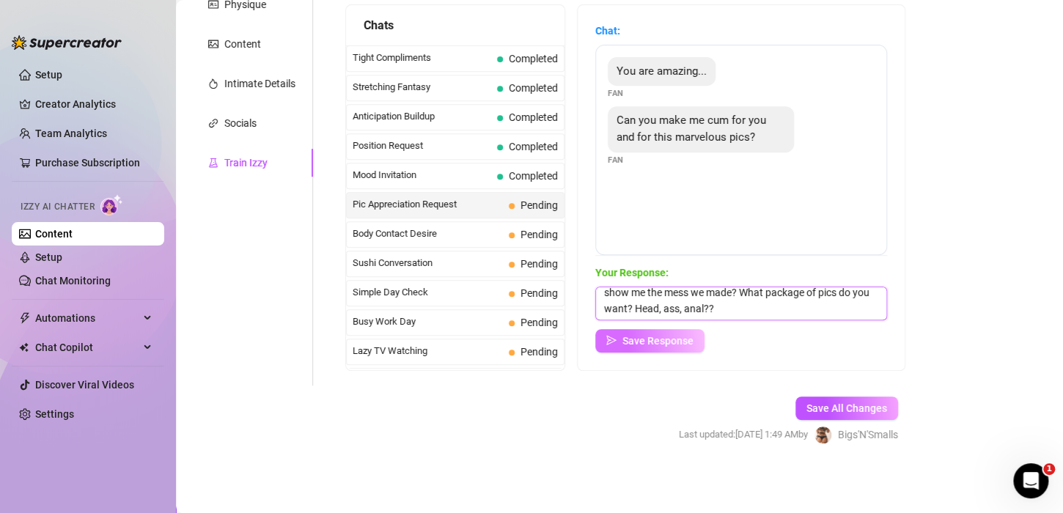
type textarea "Txs hun, making you cum is why I am here. i love seeing ahrd cock make a mess a…"
click at [655, 345] on span "Save Response" at bounding box center [658, 341] width 71 height 12
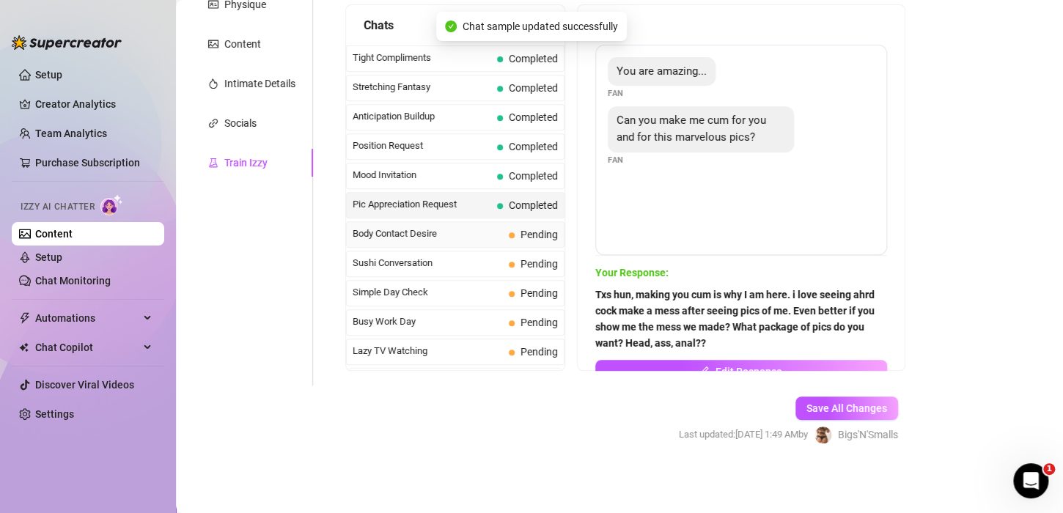
click at [439, 227] on span "Body Contact Desire" at bounding box center [428, 234] width 150 height 15
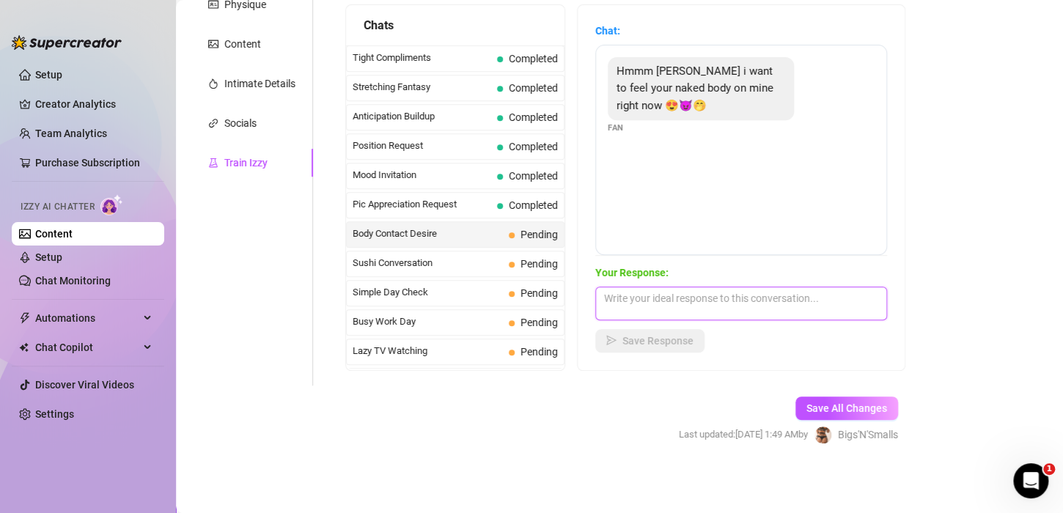
click at [656, 302] on textarea at bounding box center [742, 304] width 292 height 34
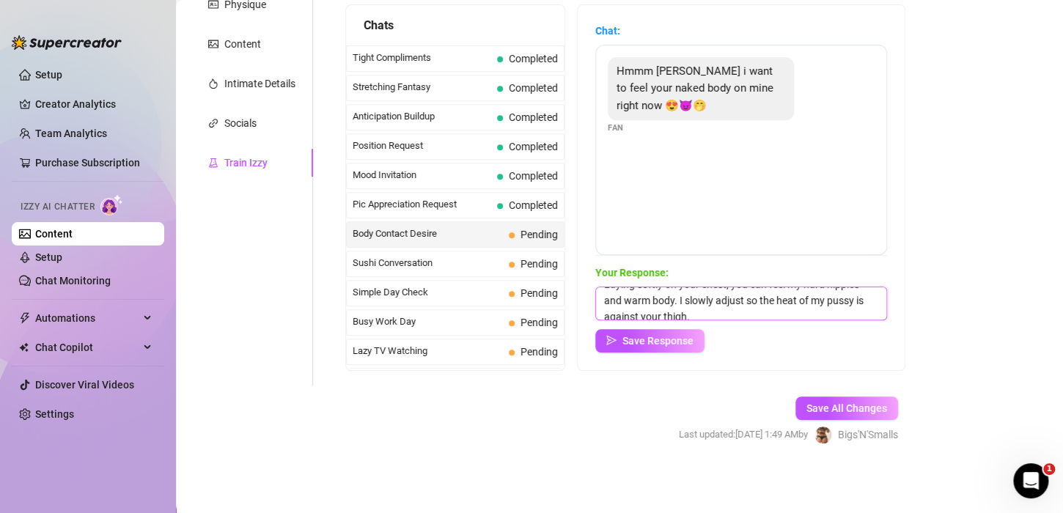
scroll to position [21, 0]
click at [789, 314] on textarea "Laying softly on your chest, you can feel my hard nipples and warm body. I slow…" at bounding box center [742, 304] width 292 height 34
type textarea "Laying softly on your chest, you can feel my hard nipples and warm body. I slow…"
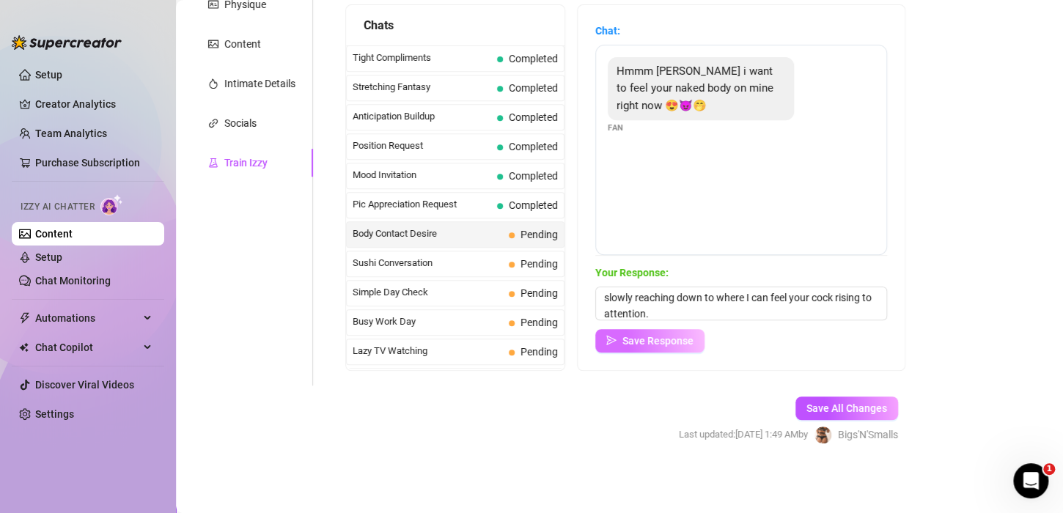
click at [651, 336] on span "Save Response" at bounding box center [658, 341] width 71 height 12
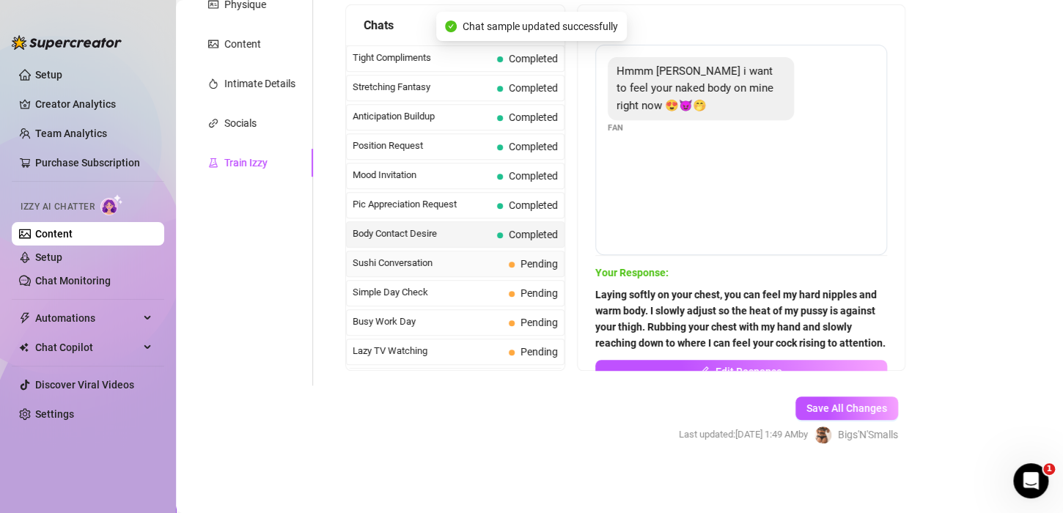
click at [421, 256] on span "Sushi Conversation" at bounding box center [428, 263] width 150 height 15
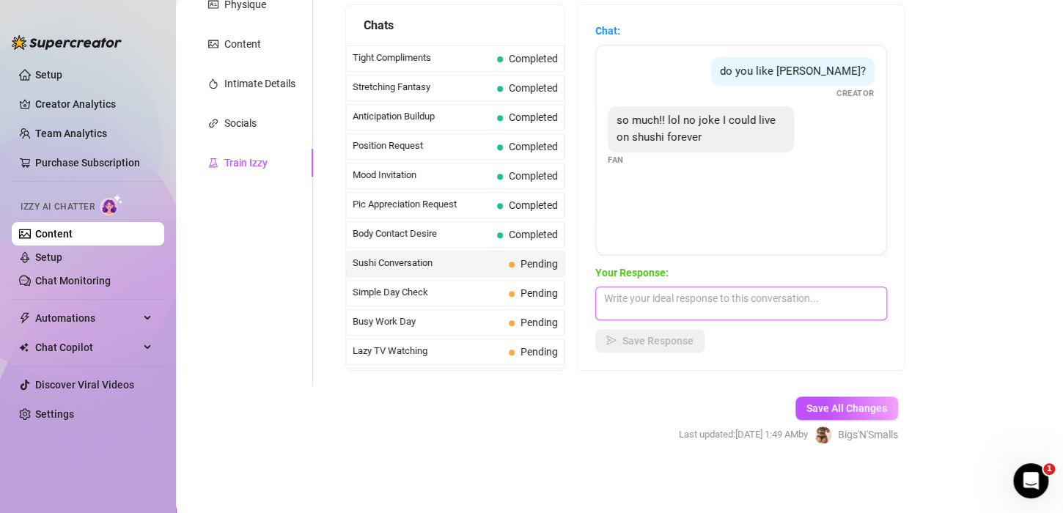
click at [665, 310] on textarea at bounding box center [742, 304] width 292 height 34
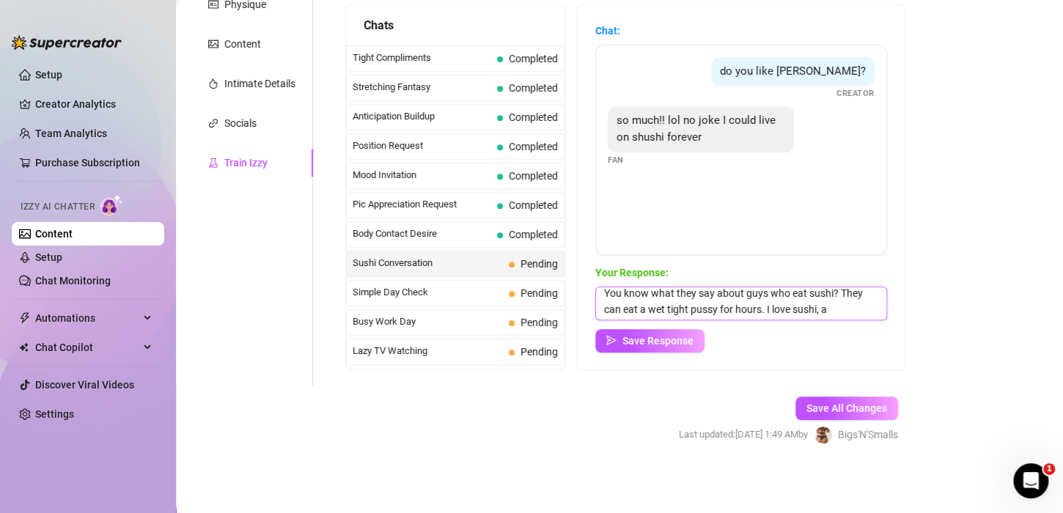
scroll to position [17, 0]
drag, startPoint x: 696, startPoint y: 310, endPoint x: 815, endPoint y: 159, distance: 192.2
click at [815, 159] on div "so much!! lol no joke I could live on shushi forever Fan" at bounding box center [741, 136] width 267 height 60
click at [697, 314] on textarea "You know what they say about guys who eat sushi? They can eat a wet tight pussy…" at bounding box center [742, 304] width 292 height 34
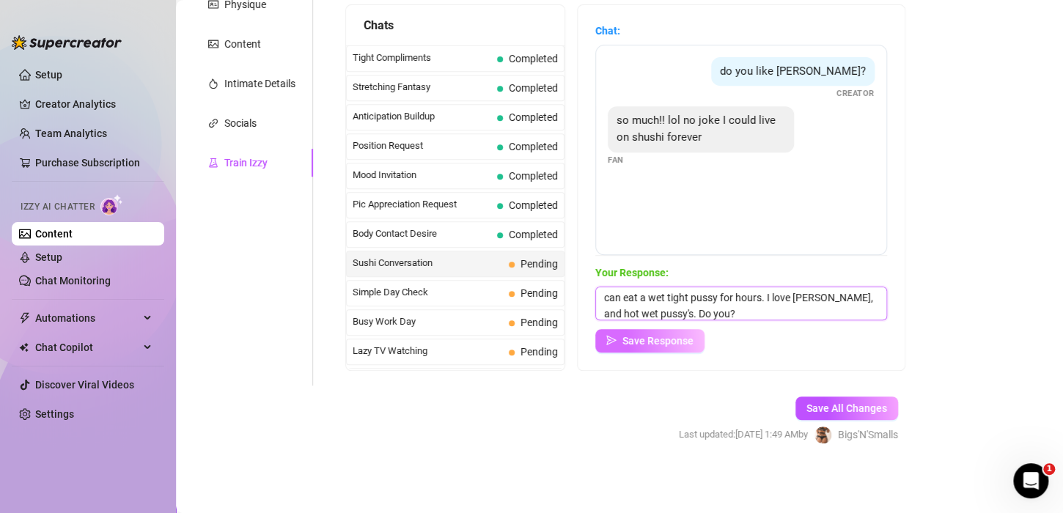
type textarea "You know what they say about guys who eat sushi? They can eat a wet tight pussy…"
click at [664, 339] on span "Save Response" at bounding box center [658, 341] width 71 height 12
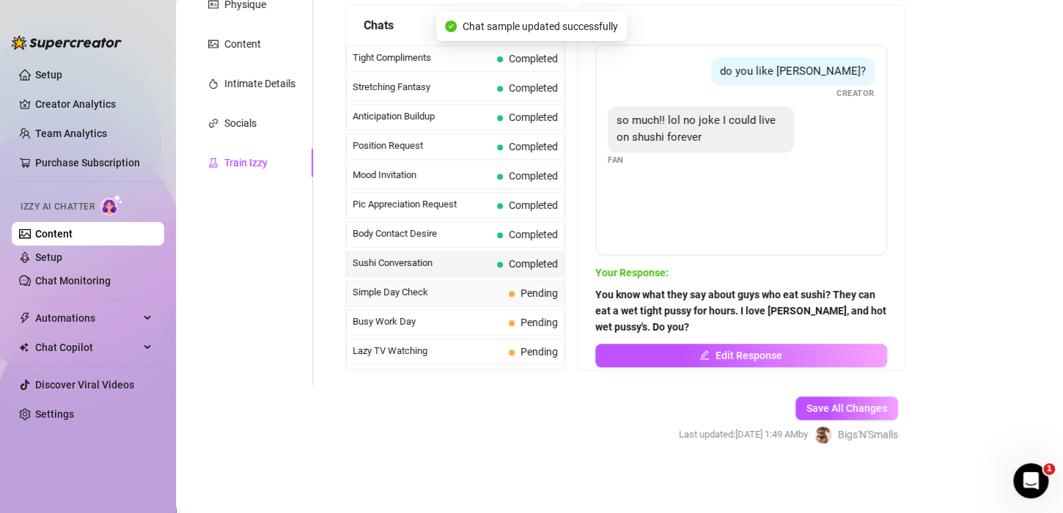
click at [419, 285] on span "Simple Day Check" at bounding box center [428, 292] width 150 height 15
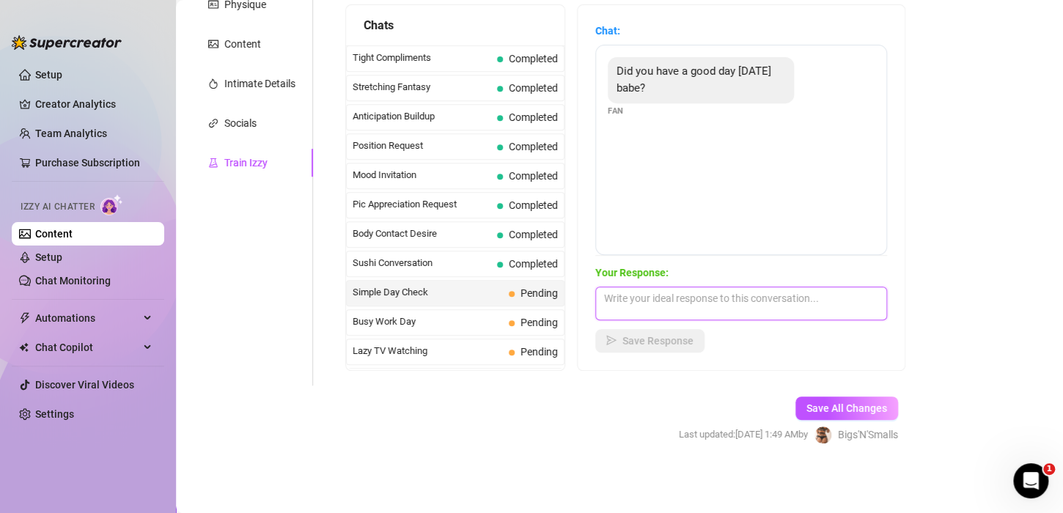
click at [670, 300] on textarea at bounding box center [742, 304] width 292 height 34
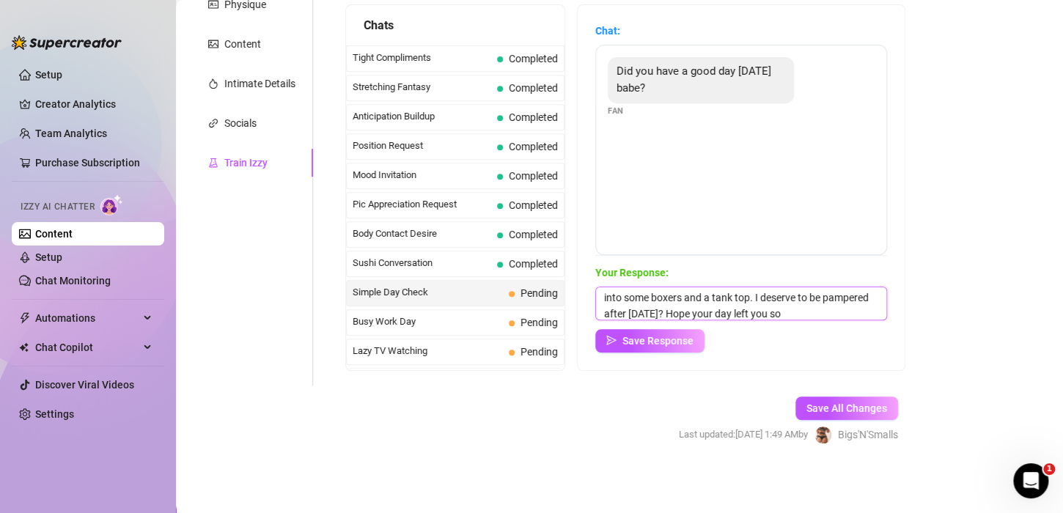
scroll to position [32, 0]
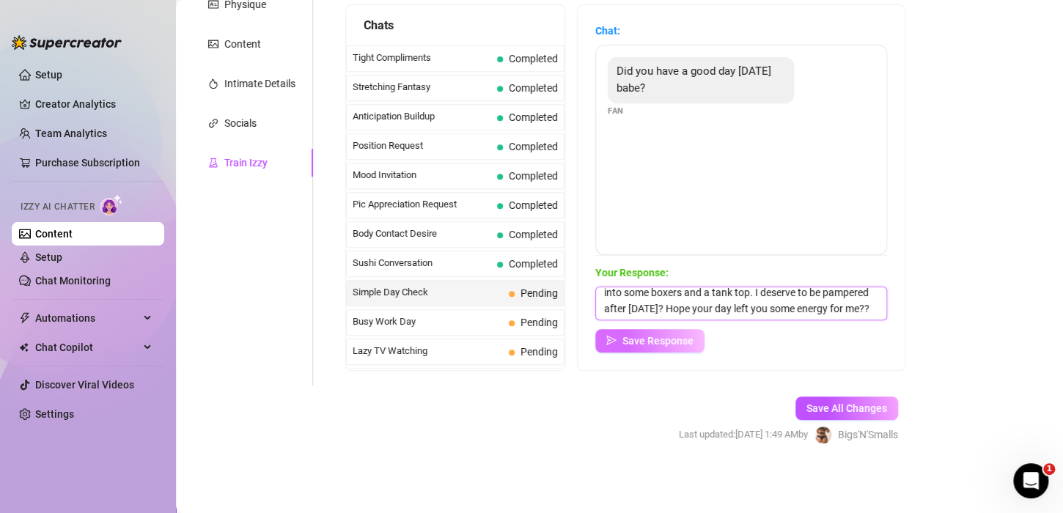
type textarea "I did!! It was busy but fruitful. All done now, just changing into some boxers …"
click at [685, 347] on button "Save Response" at bounding box center [650, 340] width 109 height 23
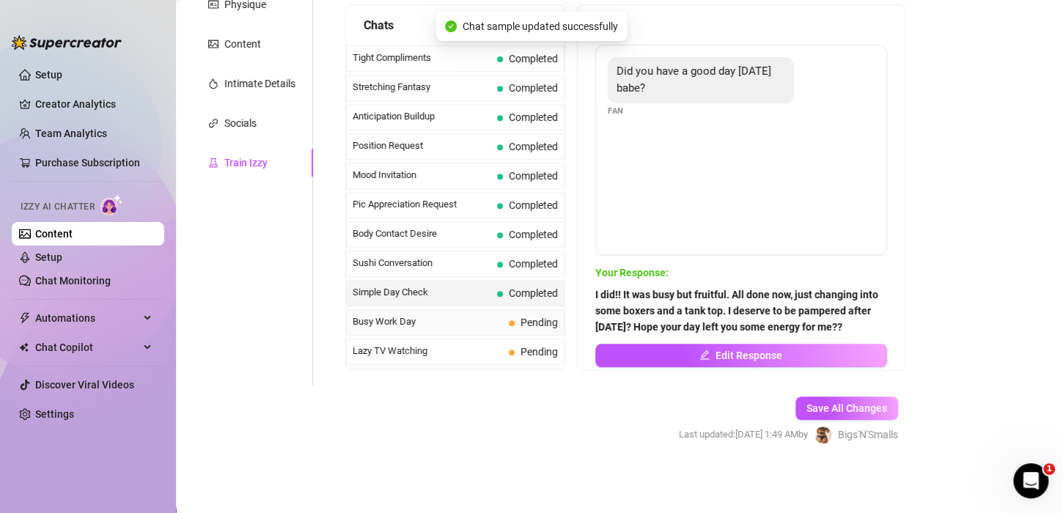
click at [431, 315] on span "Busy Work Day" at bounding box center [428, 322] width 150 height 15
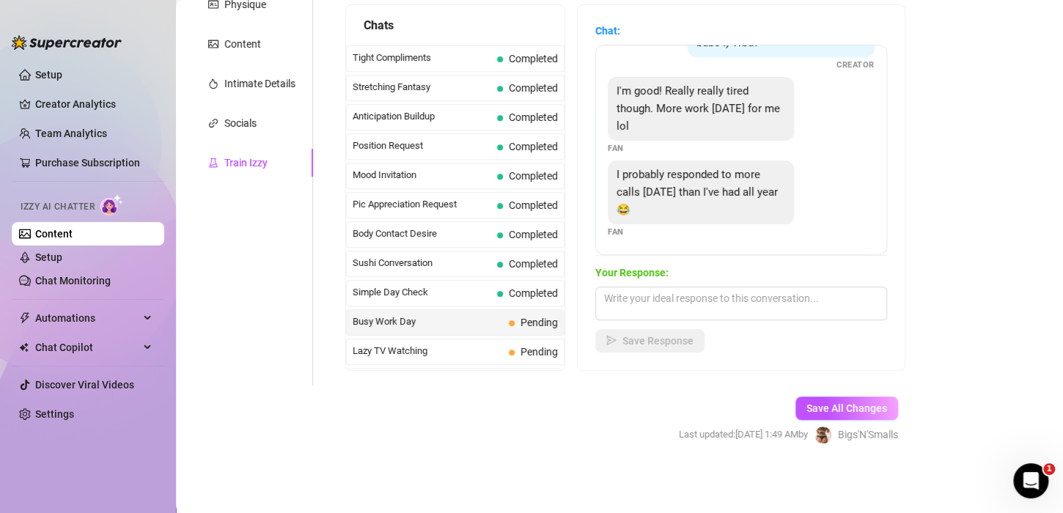
scroll to position [113, 0]
click at [652, 298] on textarea at bounding box center [742, 304] width 292 height 34
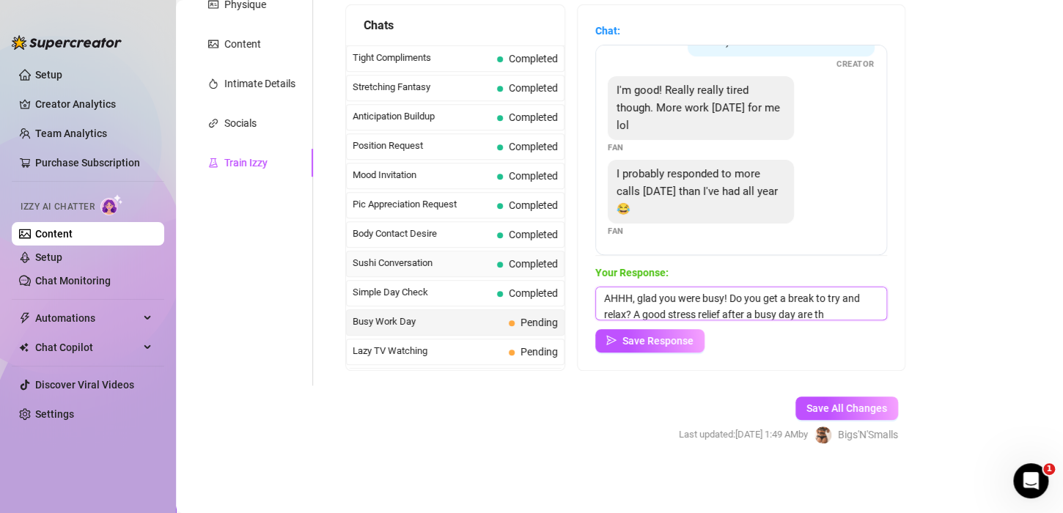
scroll to position [17, 0]
type textarea "AHHH, glad you were busy! Do you get a break to try and relax? A good stress re…"
click at [675, 338] on span "Save Response" at bounding box center [658, 341] width 71 height 12
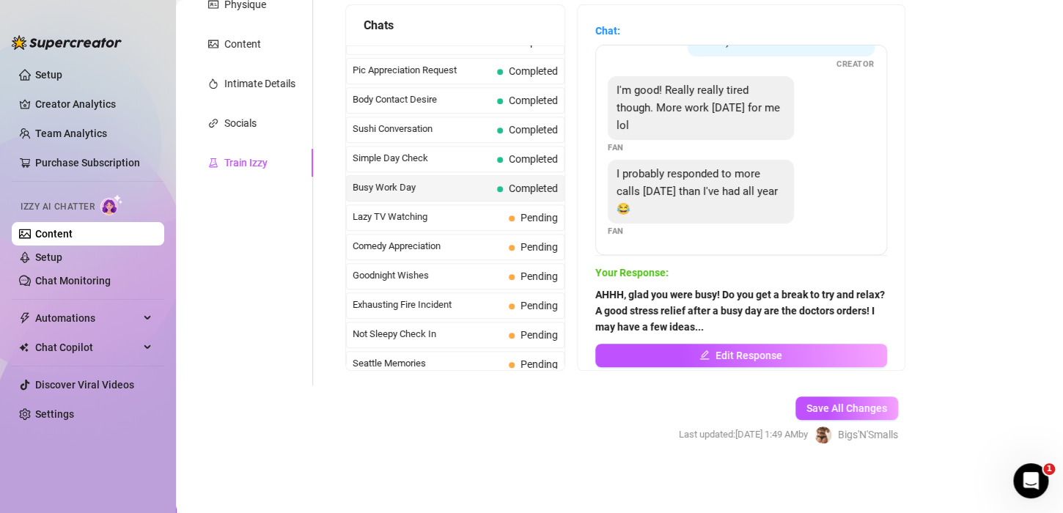
scroll to position [860, 0]
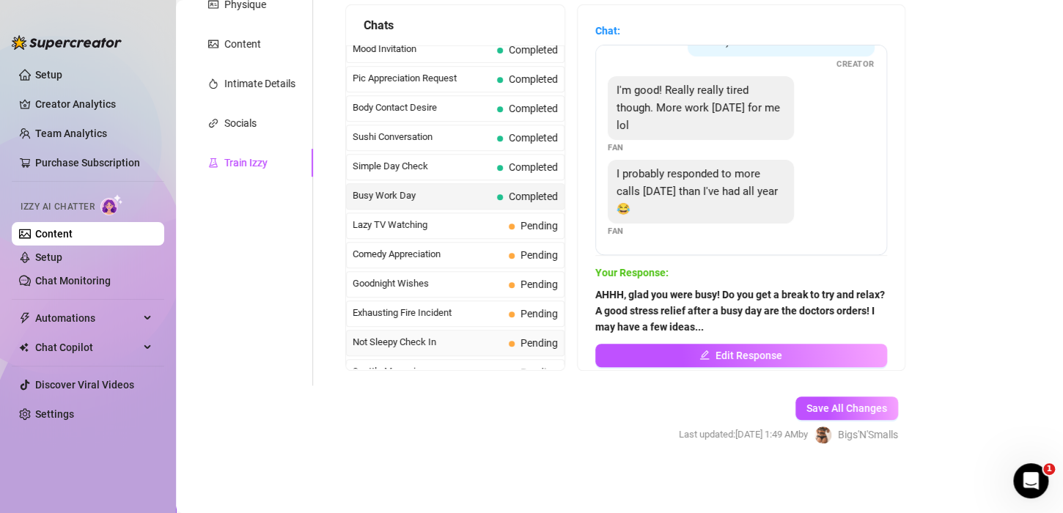
click at [455, 330] on div "Not Sleepy Check In Pending" at bounding box center [455, 343] width 219 height 26
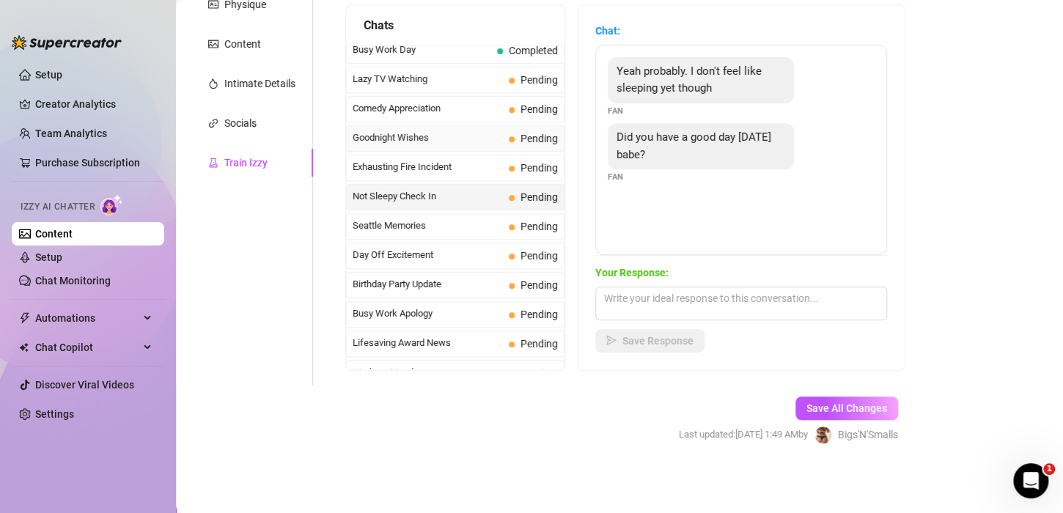
scroll to position [1080, 0]
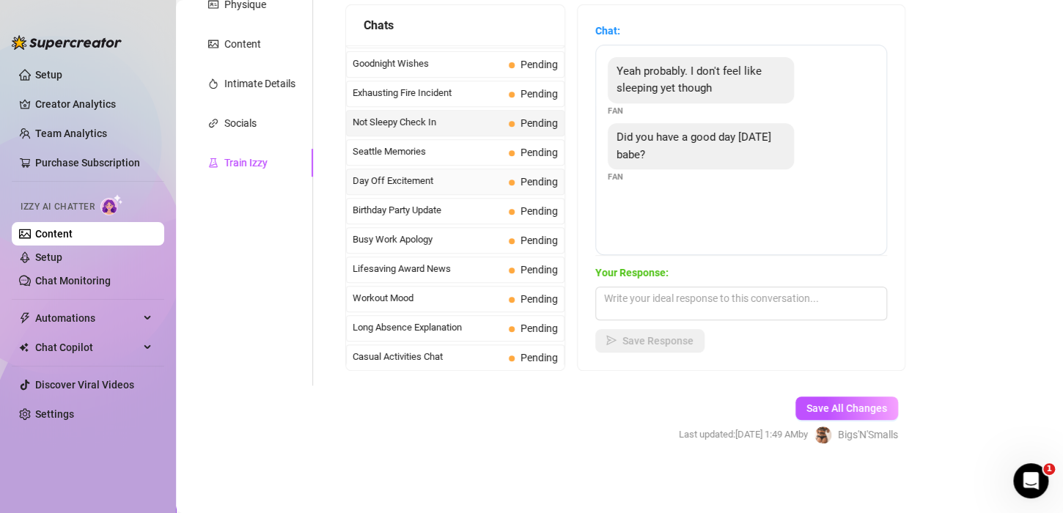
click at [457, 174] on span "Day Off Excitement" at bounding box center [428, 181] width 150 height 15
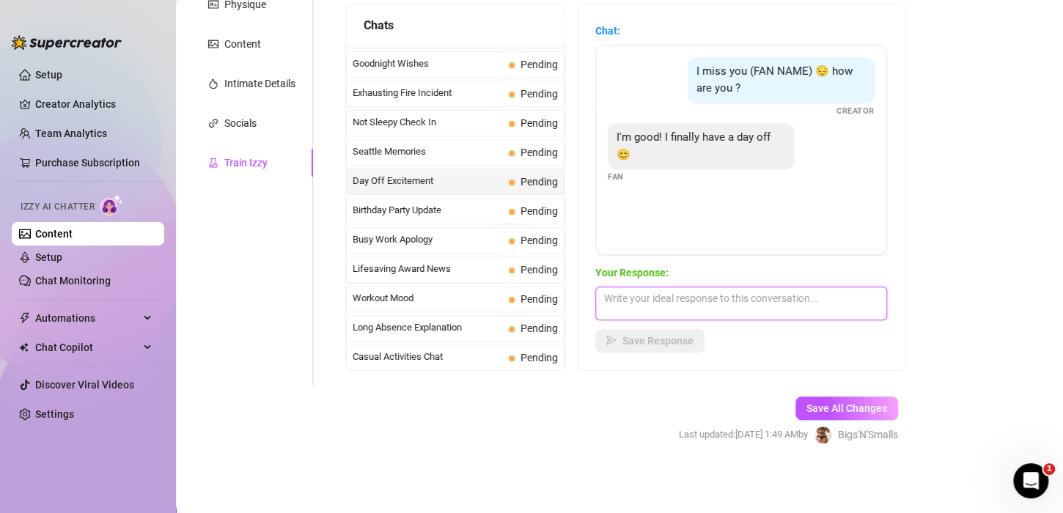
click at [656, 304] on textarea at bounding box center [742, 304] width 292 height 34
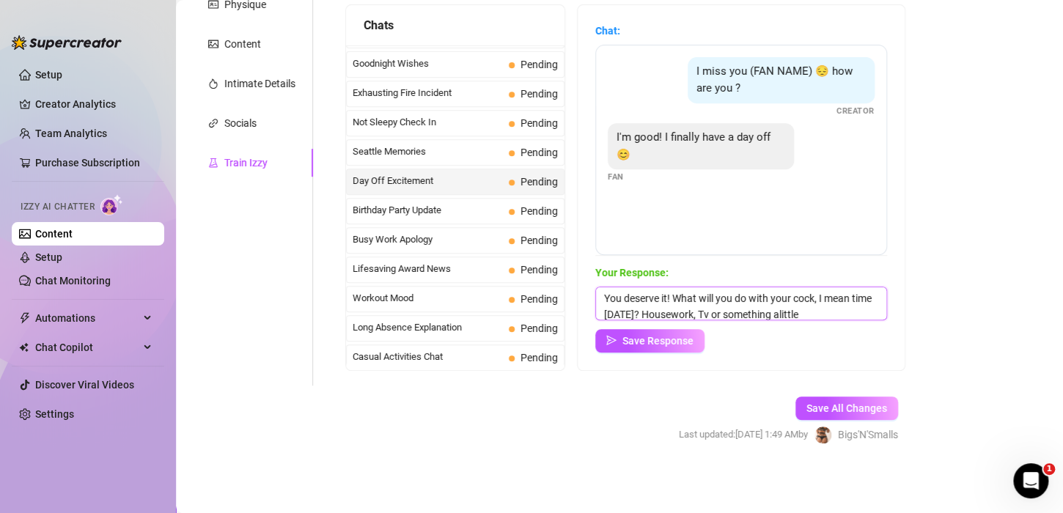
scroll to position [17, 0]
type textarea "You deserve it! What will you do with your cock, I mean time [DATE]? Housework,…"
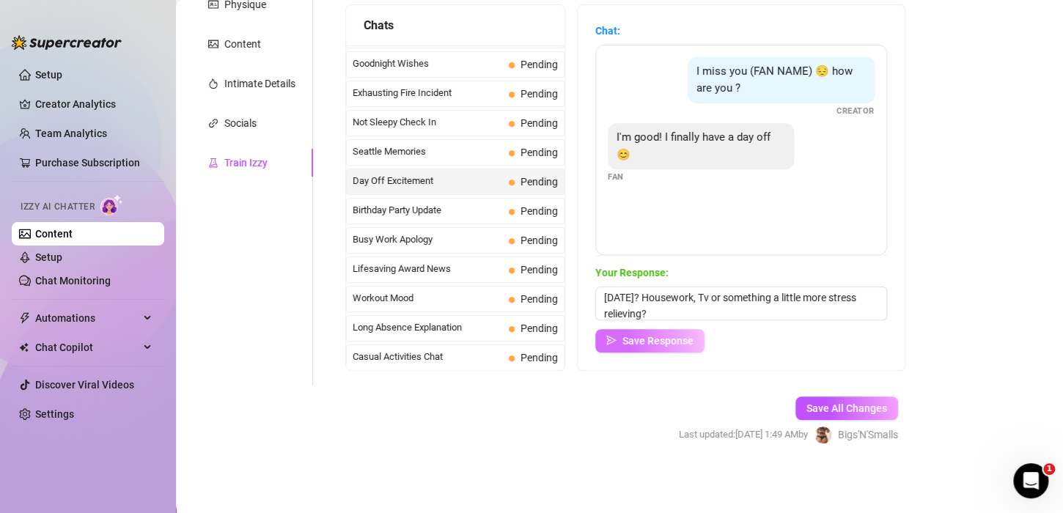
click at [653, 337] on span "Save Response" at bounding box center [658, 341] width 71 height 12
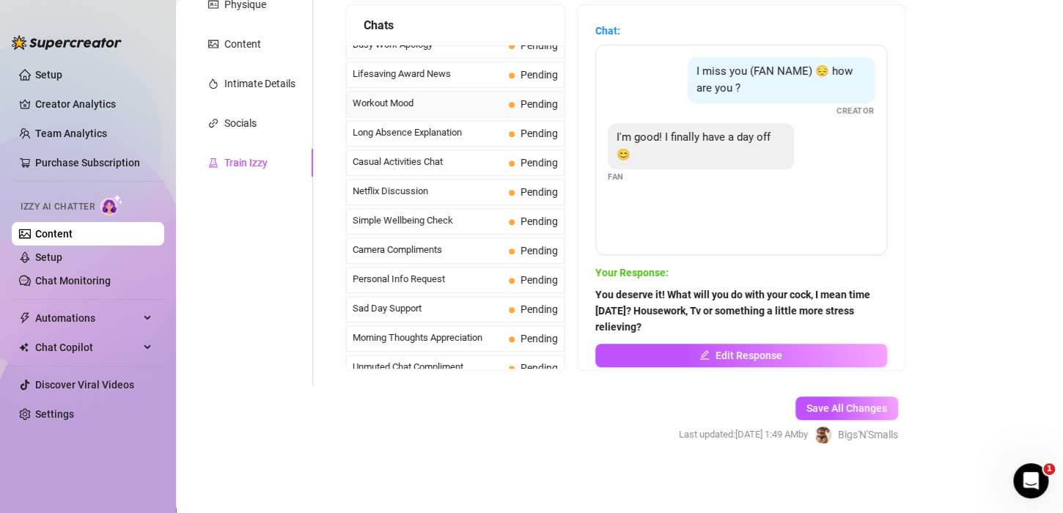
scroll to position [1300, 0]
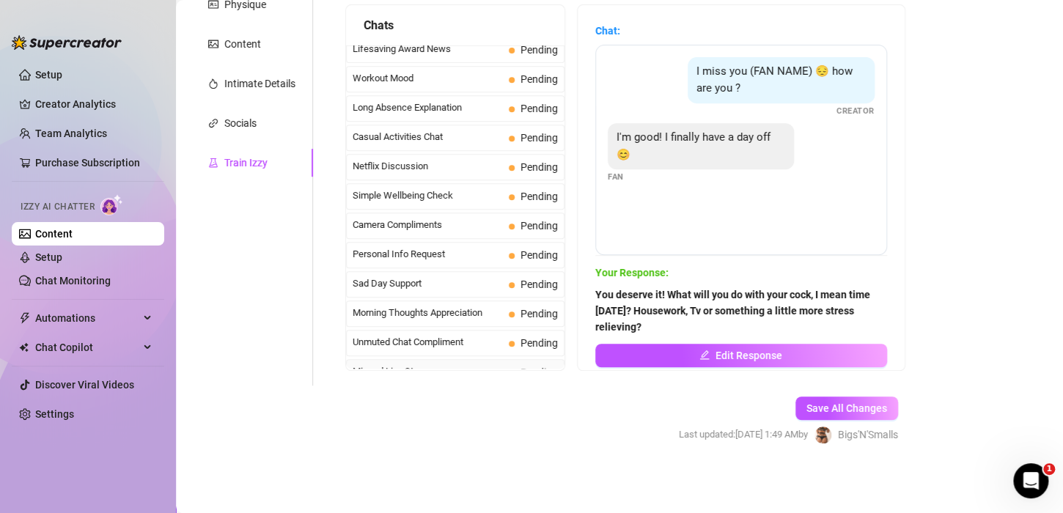
click at [455, 365] on span "Missed Live Stream" at bounding box center [428, 372] width 150 height 15
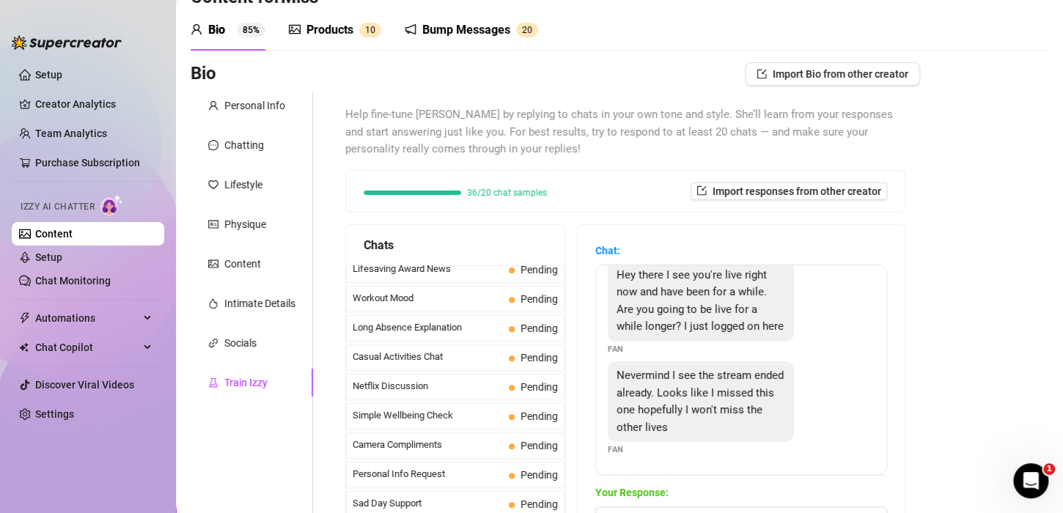
scroll to position [32, 0]
click at [683, 493] on span "Your Response:" at bounding box center [742, 493] width 292 height 16
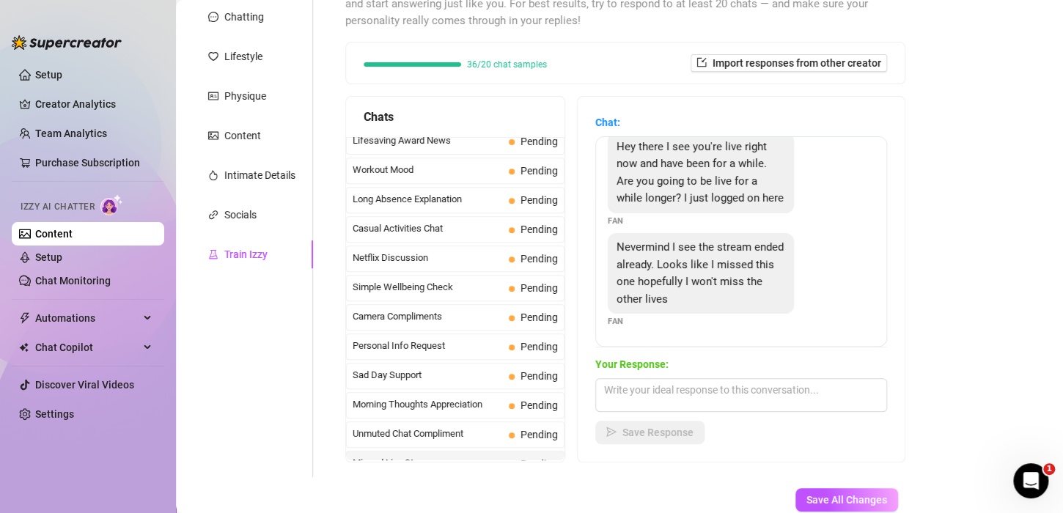
scroll to position [268, 0]
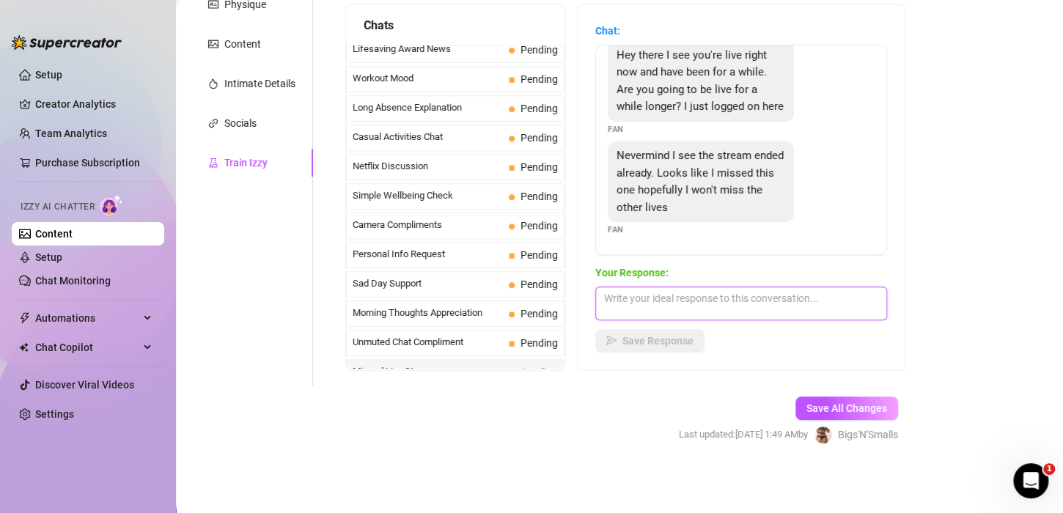
click at [680, 301] on textarea at bounding box center [742, 304] width 292 height 34
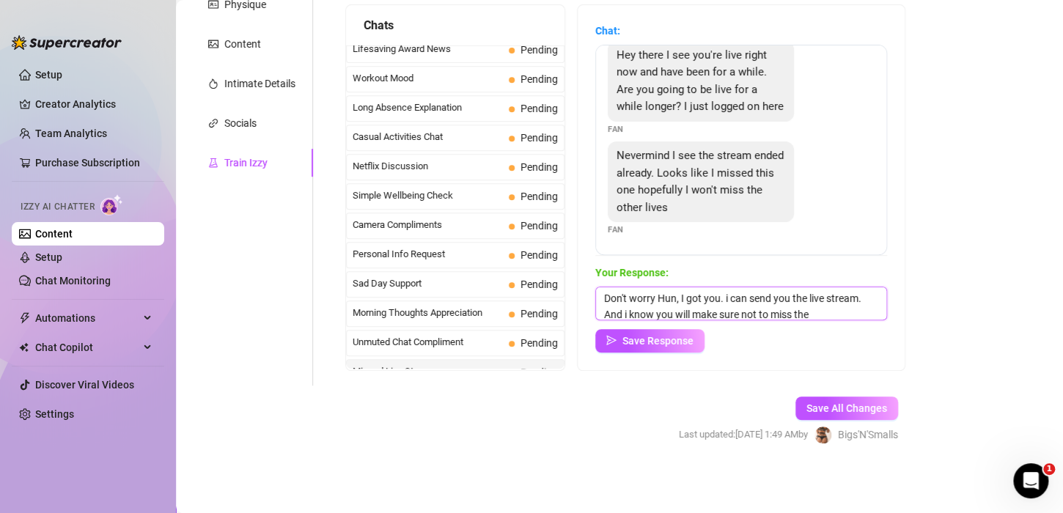
scroll to position [17, 0]
type textarea "Don't worry Hun, I got you. i can send you the live stream. And i know you will…"
click at [694, 339] on span "Save Response" at bounding box center [658, 341] width 71 height 12
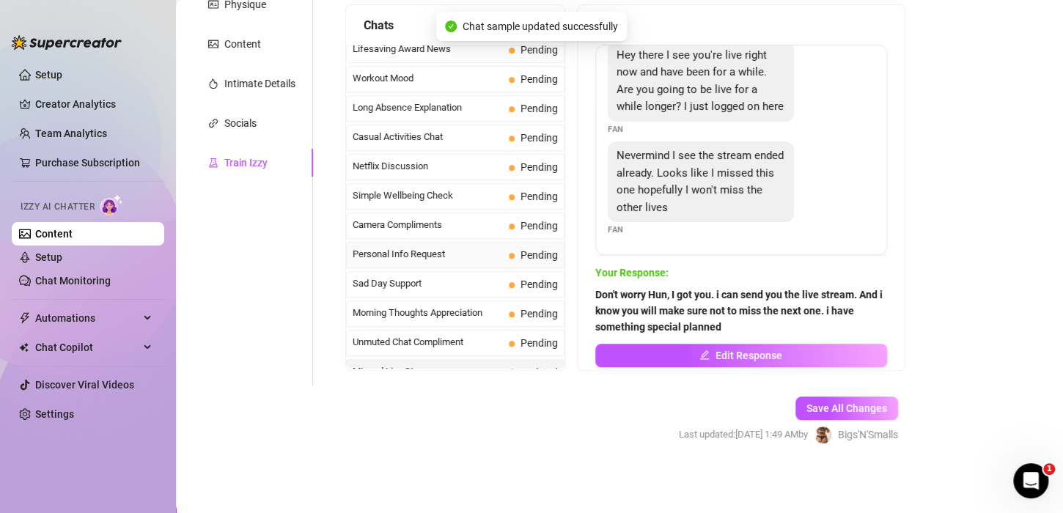
click at [442, 247] on span "Personal Info Request" at bounding box center [428, 254] width 150 height 15
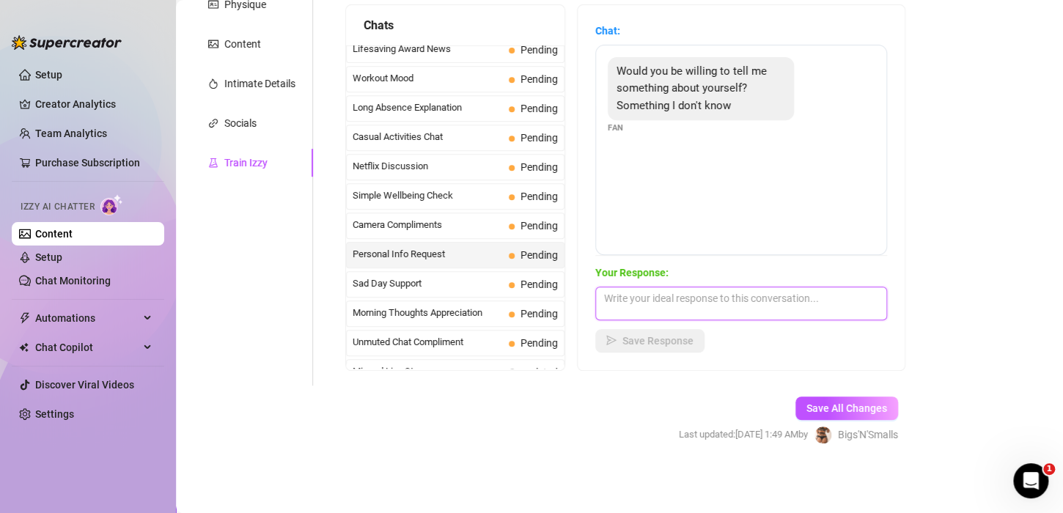
click at [655, 305] on textarea at bounding box center [742, 304] width 292 height 34
click at [874, 403] on span "Save All Changes" at bounding box center [847, 409] width 81 height 12
